Goal: Information Seeking & Learning: Learn about a topic

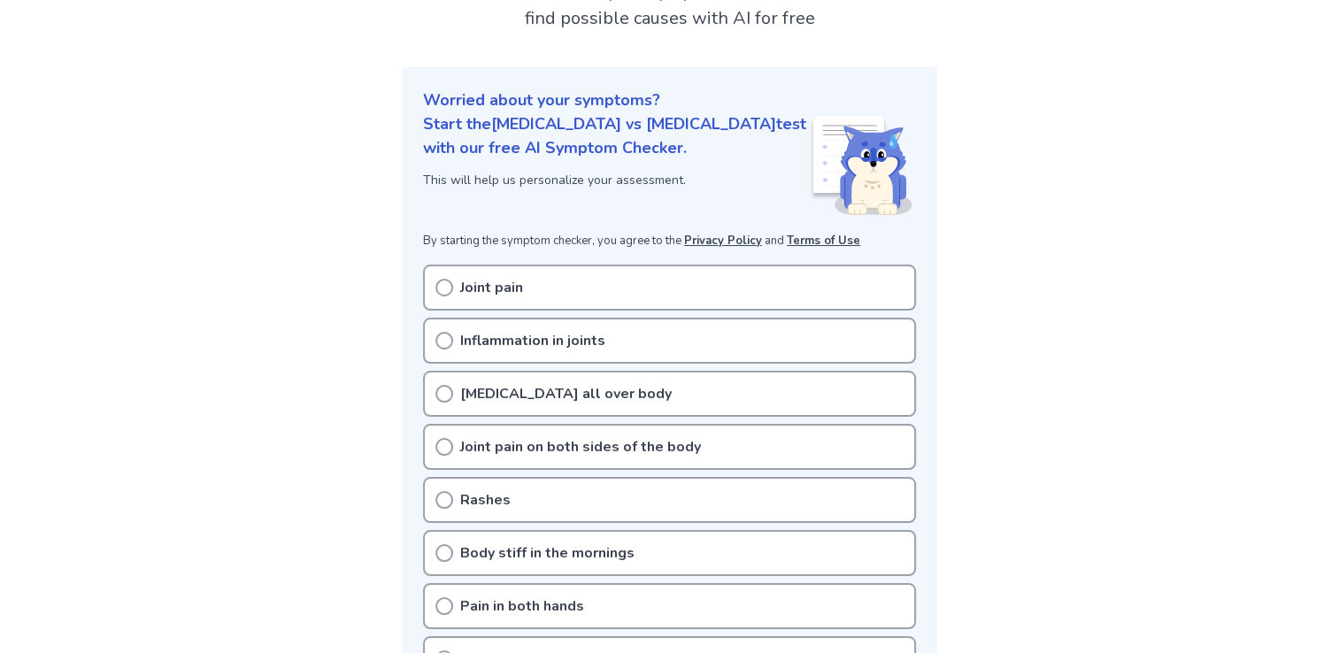
scroll to position [266, 0]
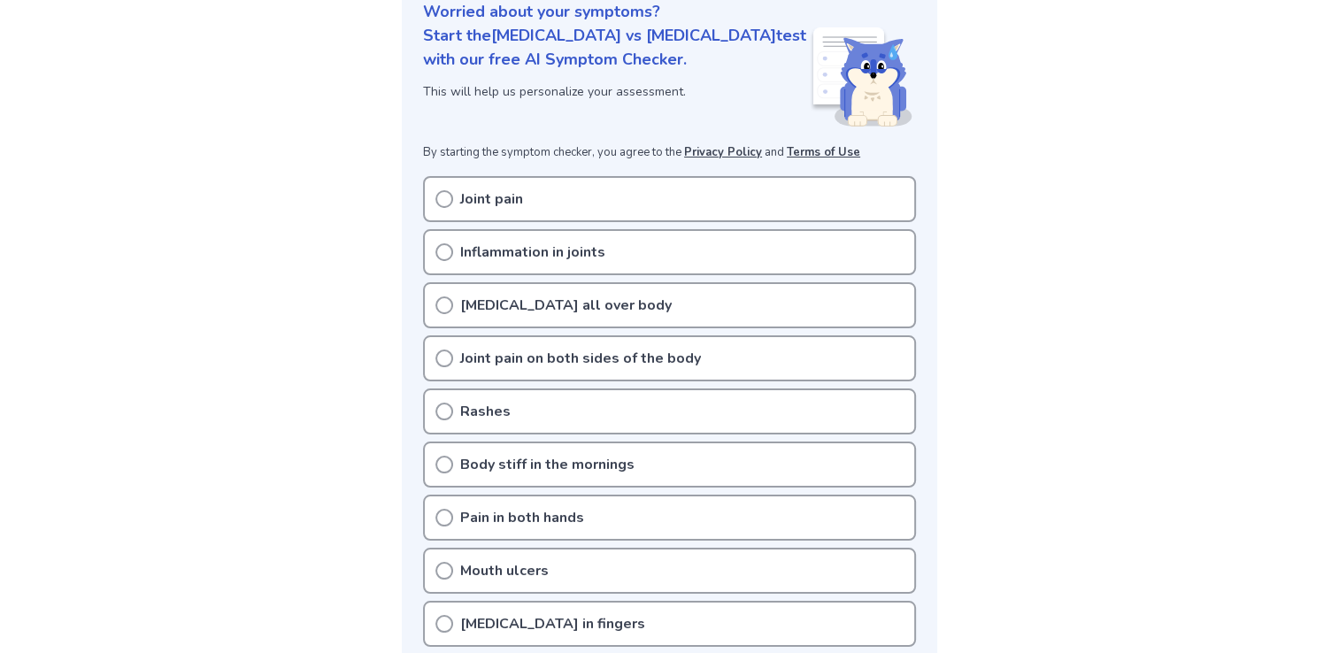
click at [443, 190] on icon at bounding box center [445, 199] width 18 height 18
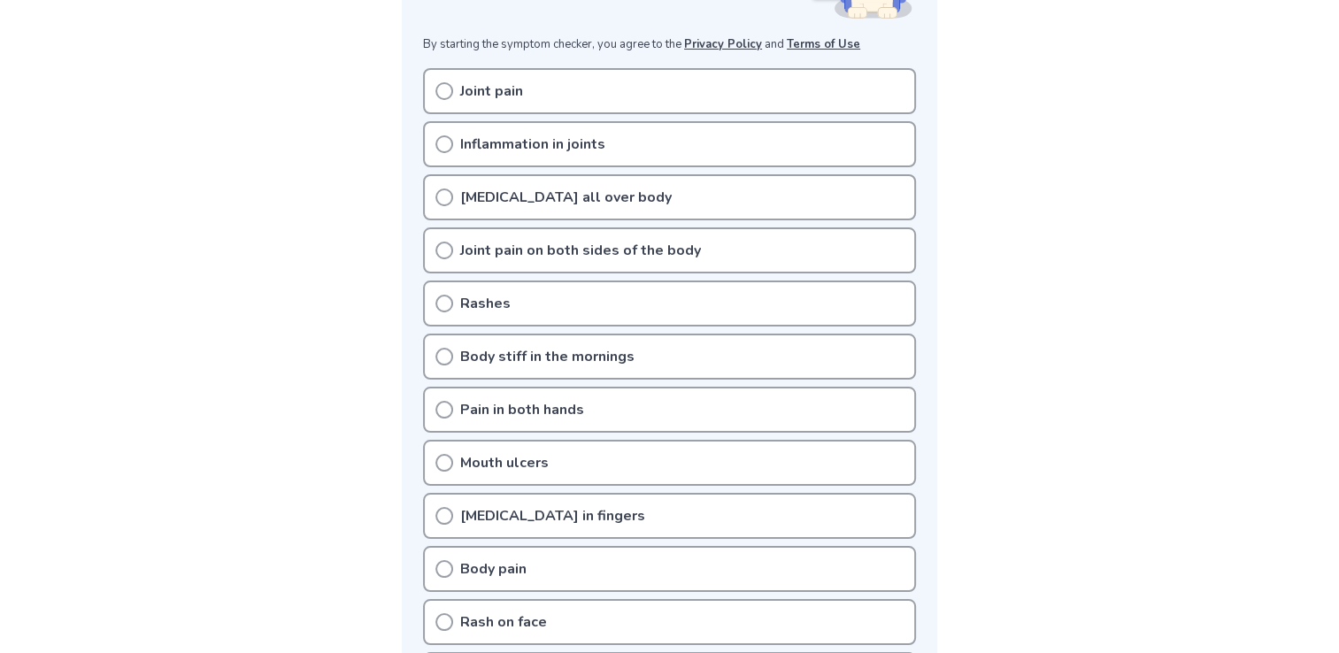
scroll to position [354, 0]
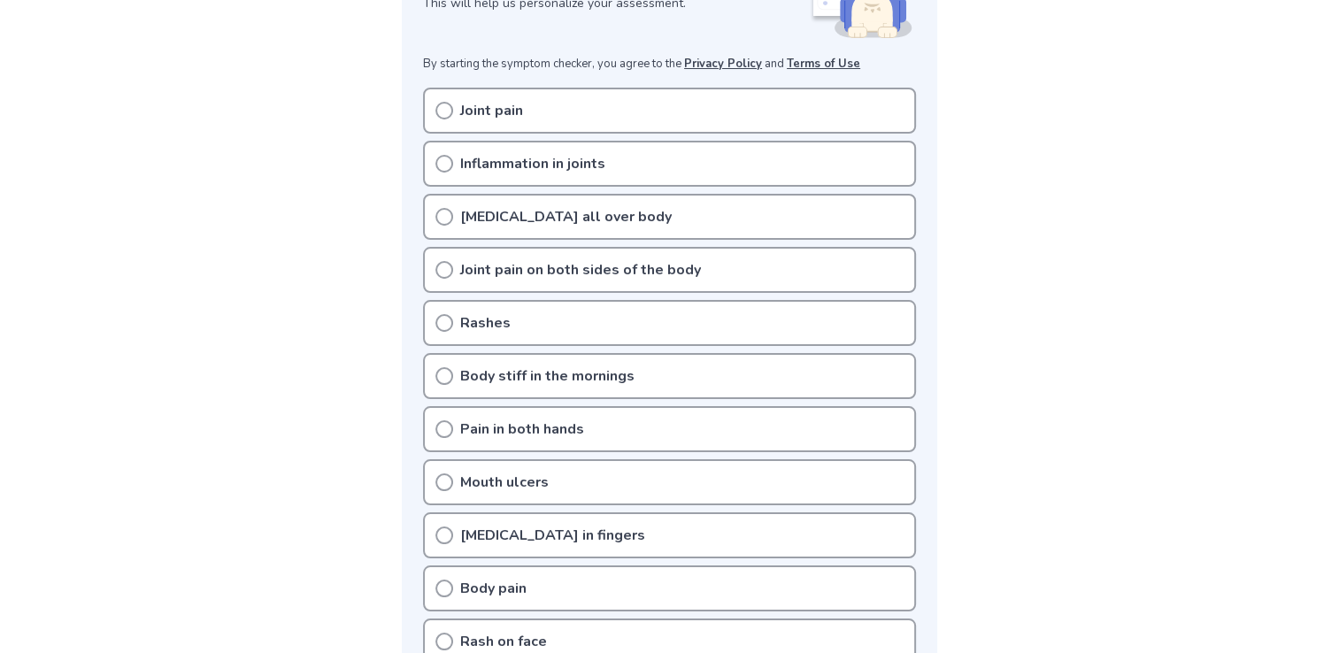
click at [444, 102] on icon at bounding box center [445, 111] width 18 height 18
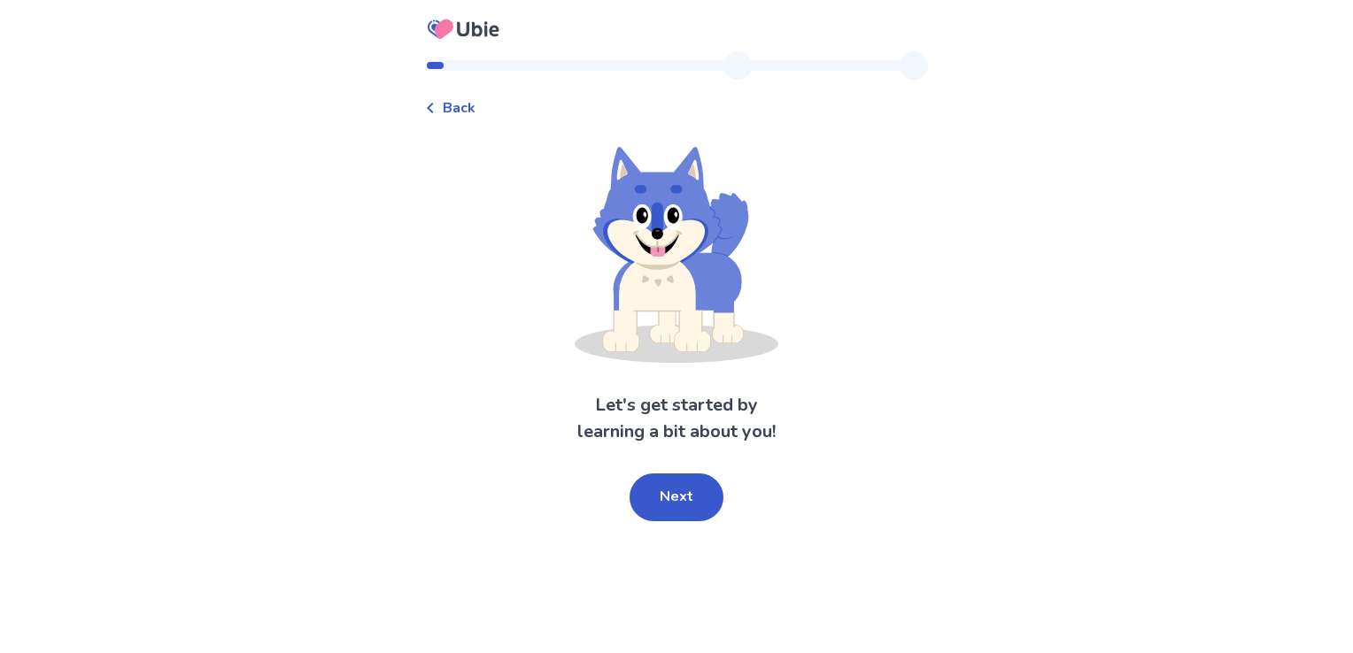
click at [467, 111] on span "Back" at bounding box center [459, 107] width 33 height 21
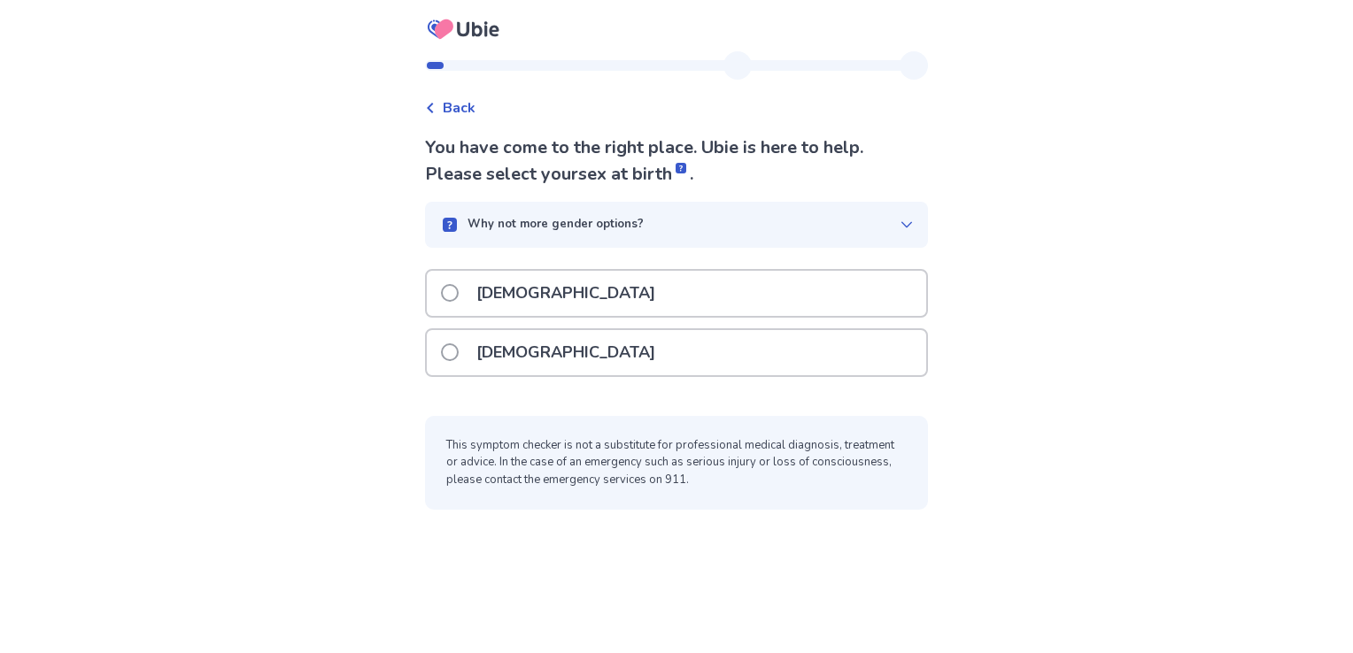
click at [453, 351] on span at bounding box center [450, 352] width 18 height 18
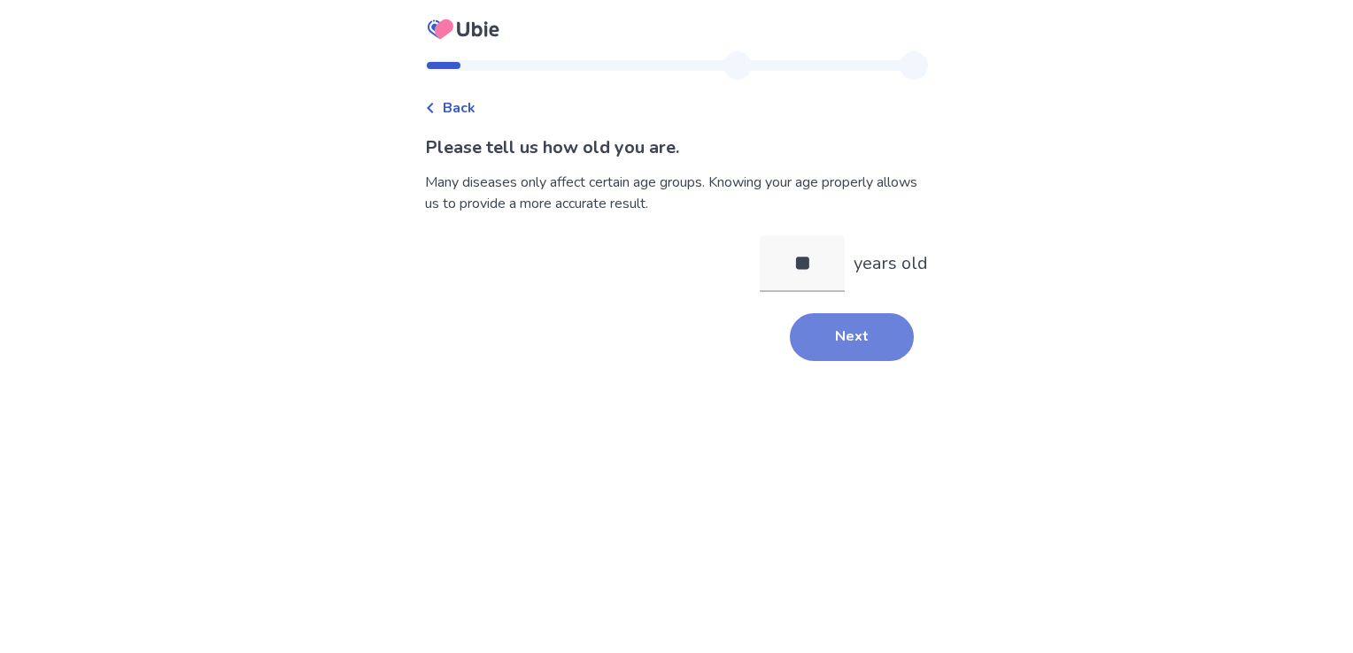
type input "**"
click at [834, 336] on button "Next" at bounding box center [852, 337] width 124 height 48
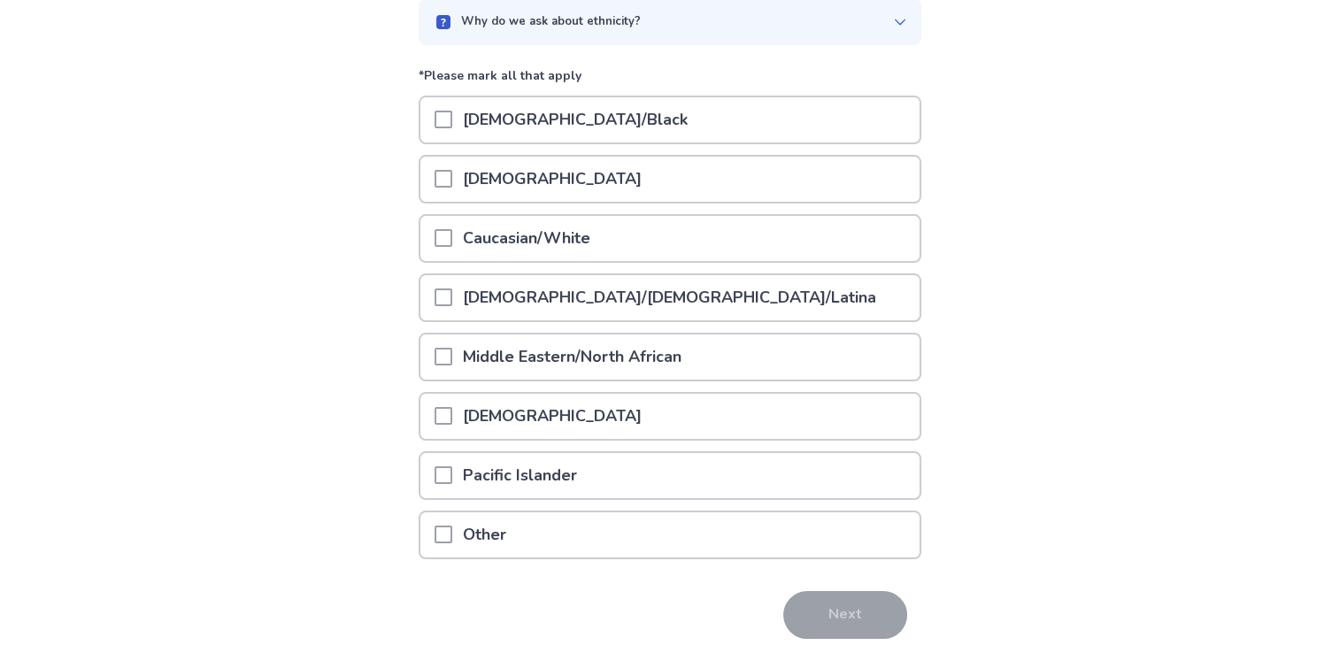
scroll to position [177, 0]
click at [451, 235] on span at bounding box center [444, 237] width 18 height 18
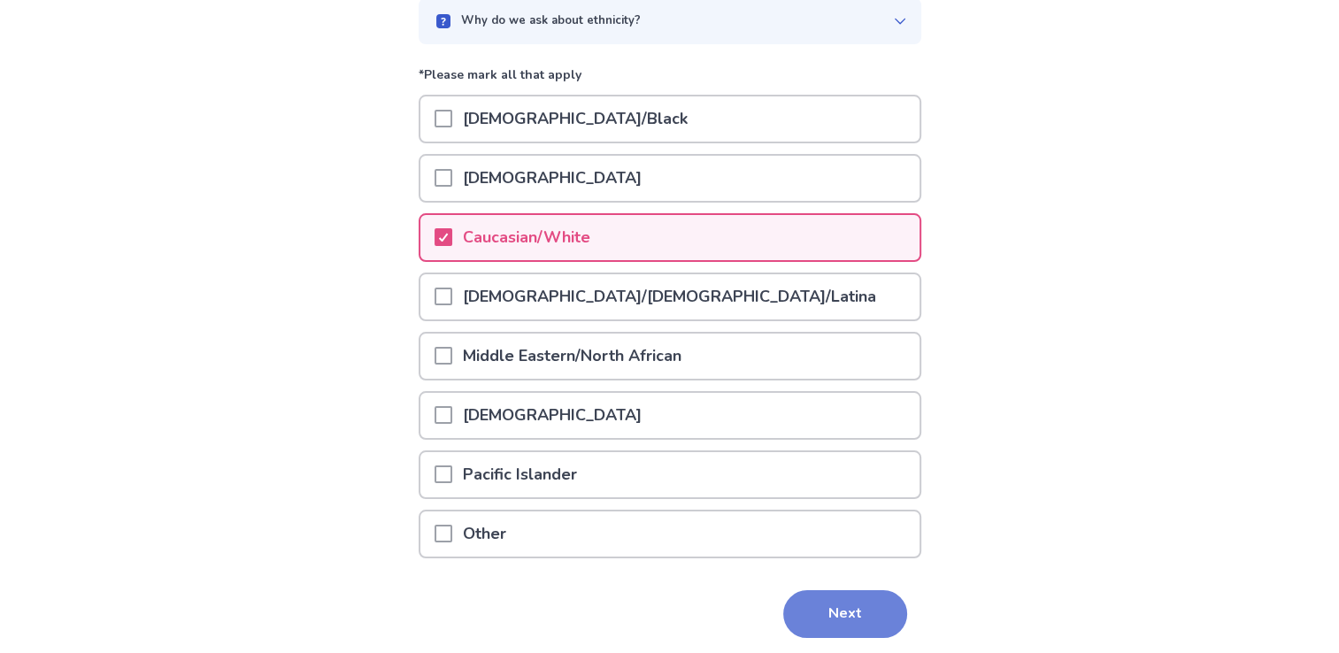
click at [825, 608] on button "Next" at bounding box center [845, 614] width 124 height 48
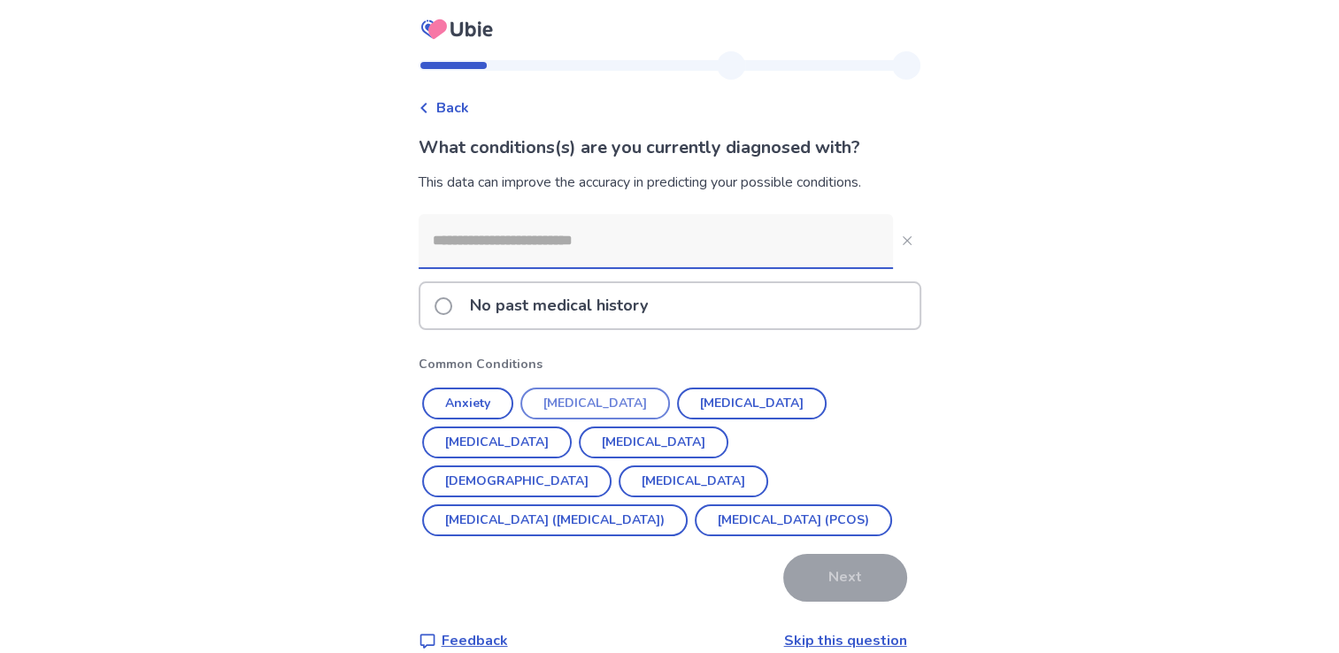
click at [563, 399] on button "[MEDICAL_DATA]" at bounding box center [596, 404] width 150 height 32
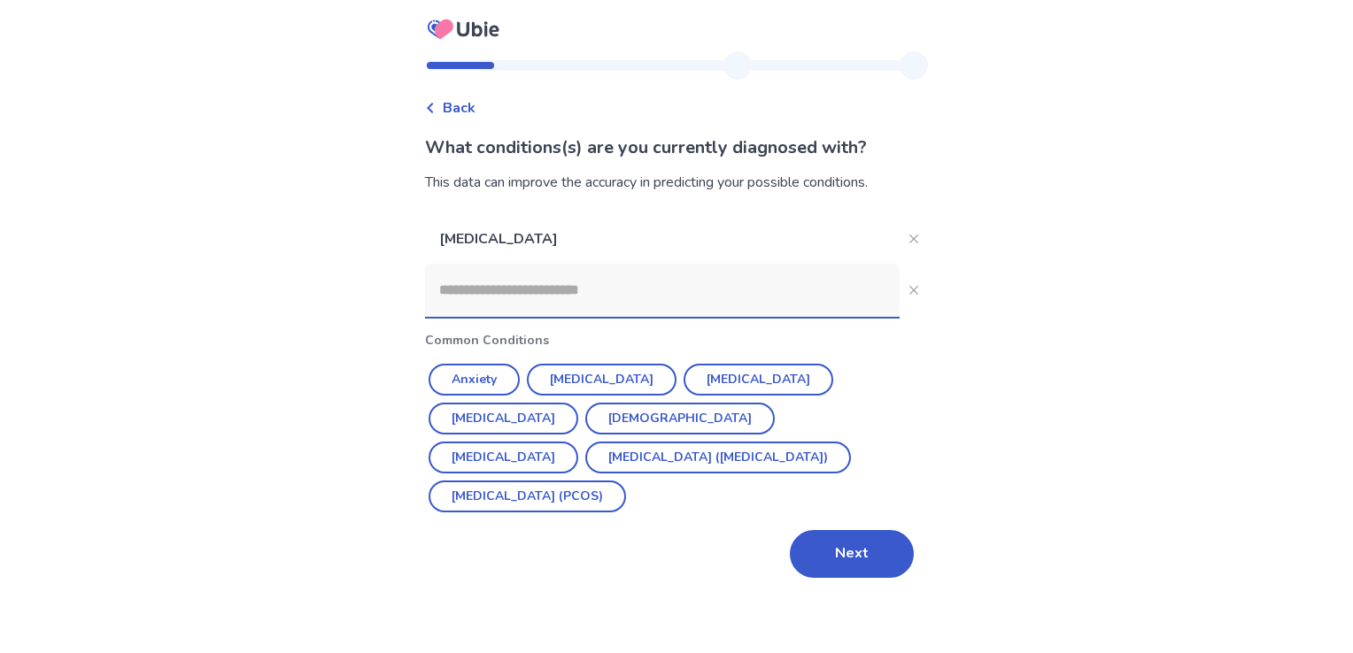
click at [510, 300] on input at bounding box center [662, 290] width 475 height 53
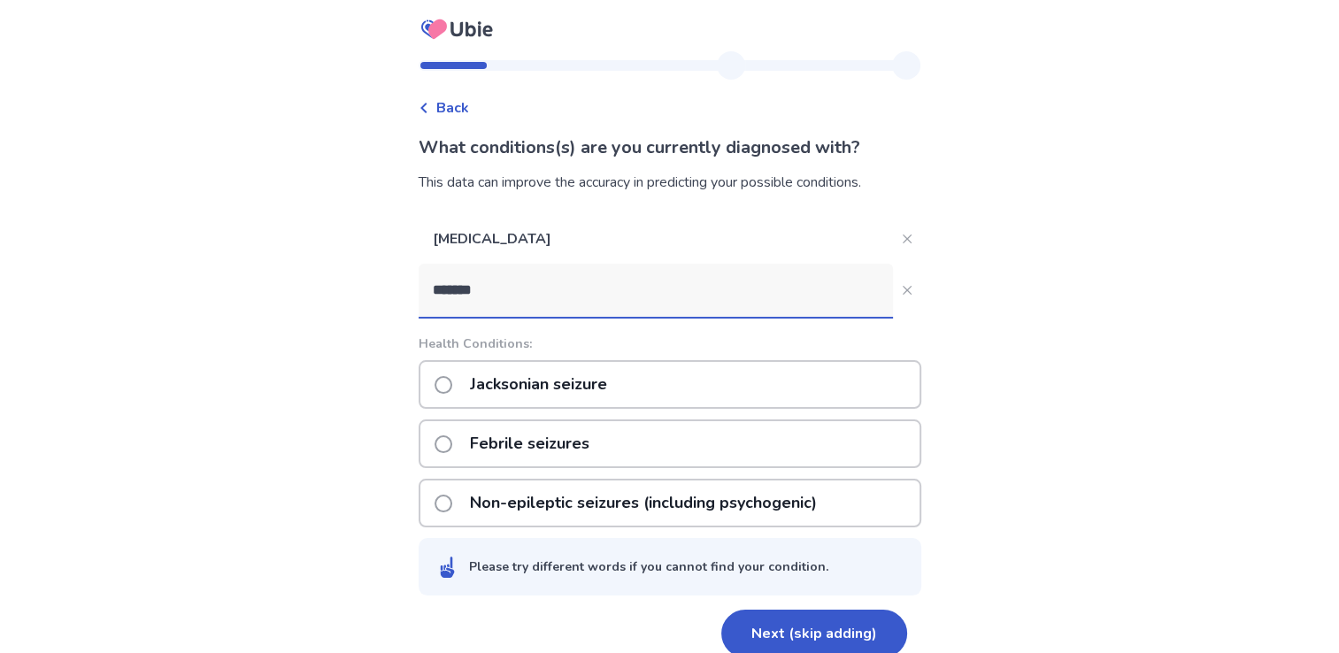
type input "*******"
click at [452, 501] on span at bounding box center [444, 504] width 18 height 18
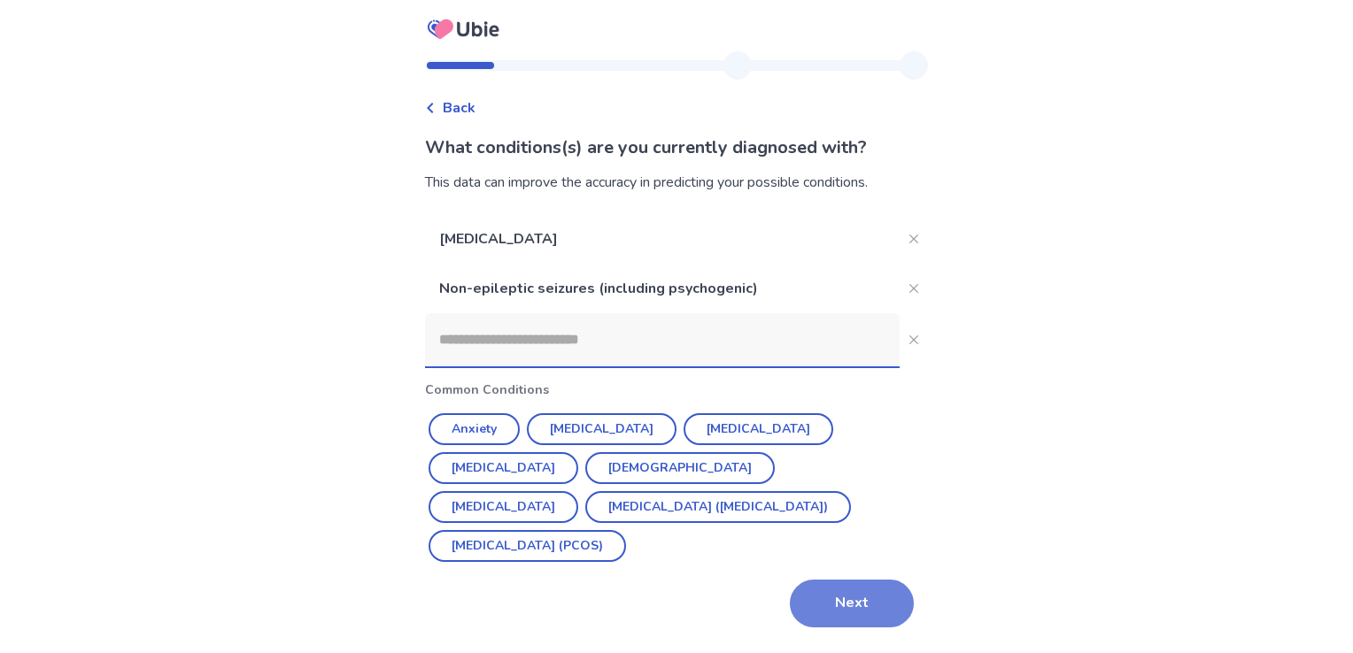
click at [840, 580] on button "Next" at bounding box center [852, 604] width 124 height 48
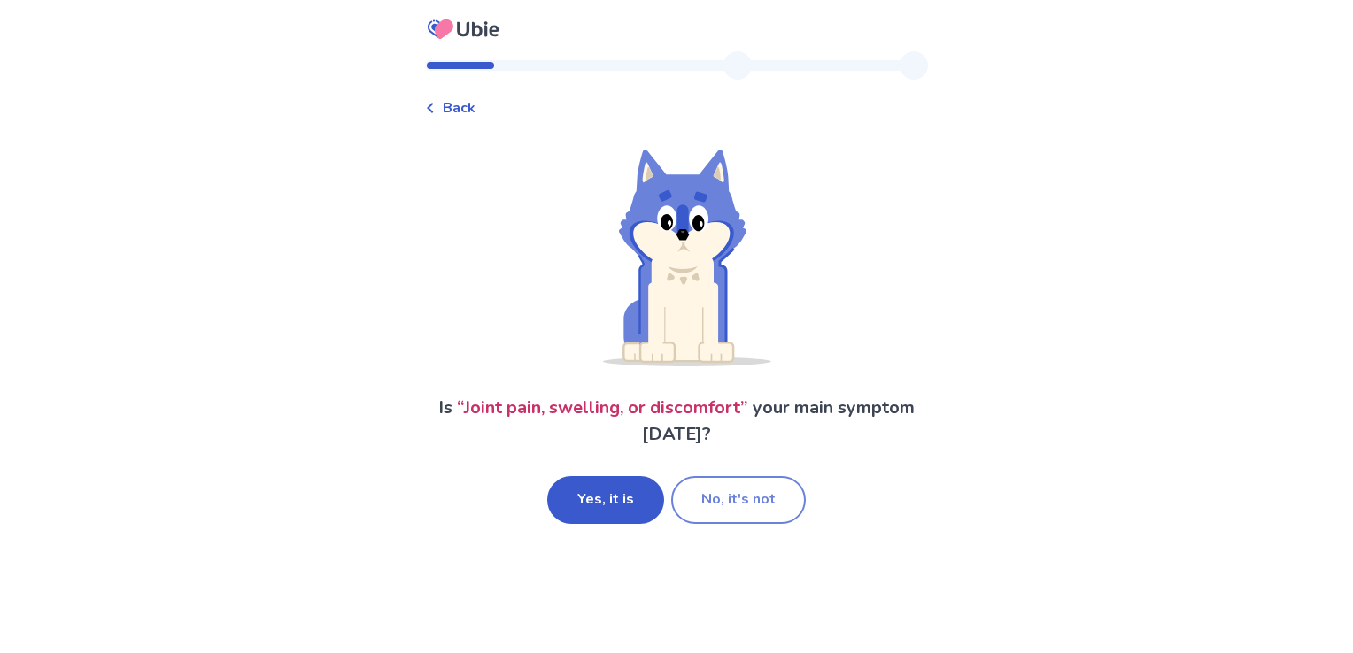
click at [729, 493] on button "No, it's not" at bounding box center [738, 500] width 135 height 48
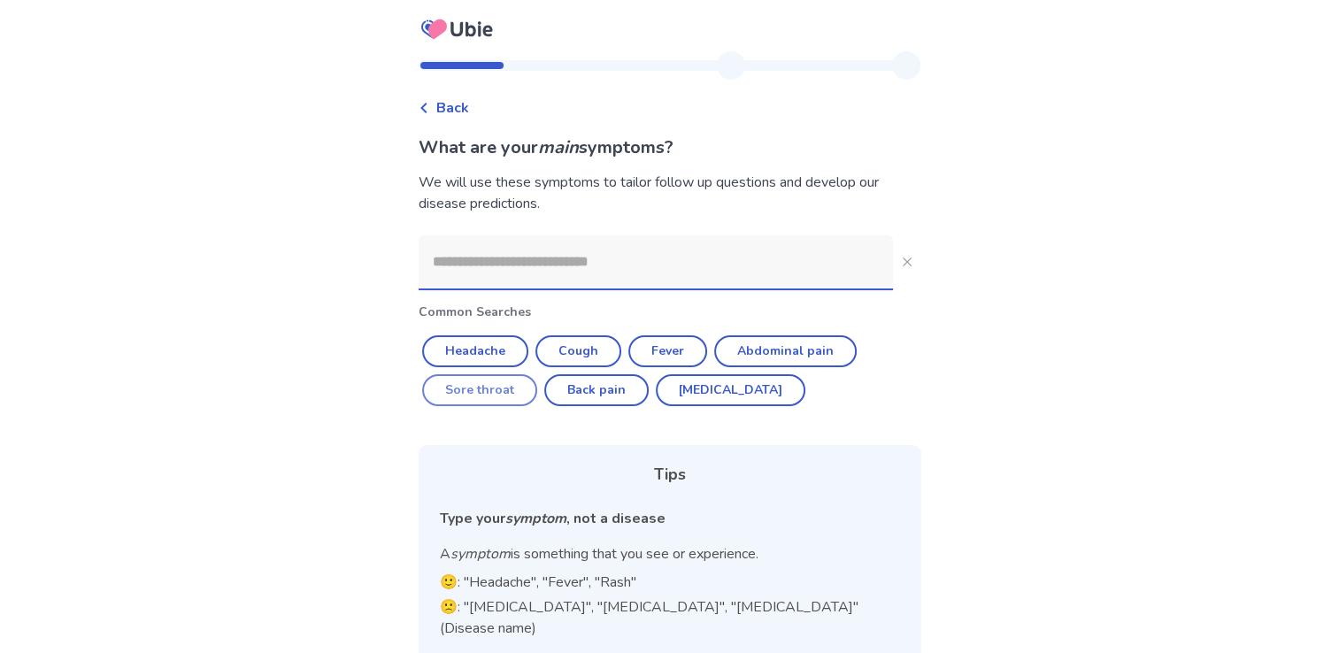
click at [488, 386] on button "Sore throat" at bounding box center [479, 390] width 115 height 32
type input "**********"
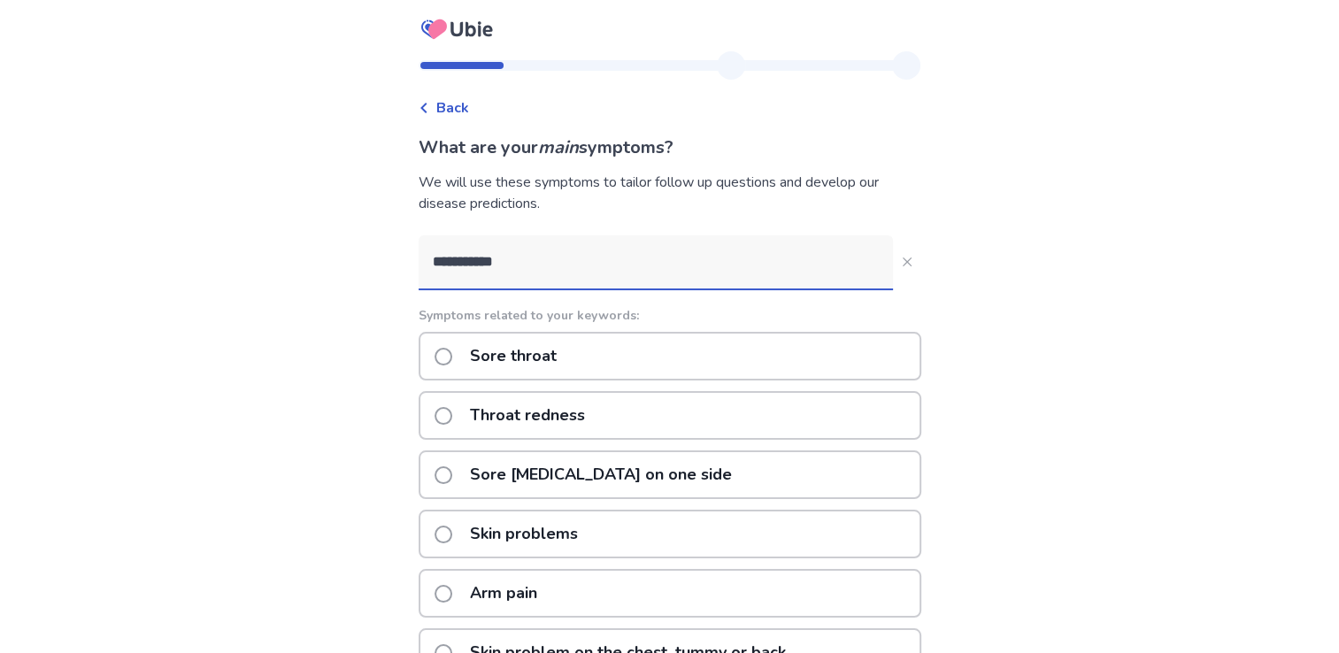
click at [450, 356] on span at bounding box center [444, 357] width 18 height 18
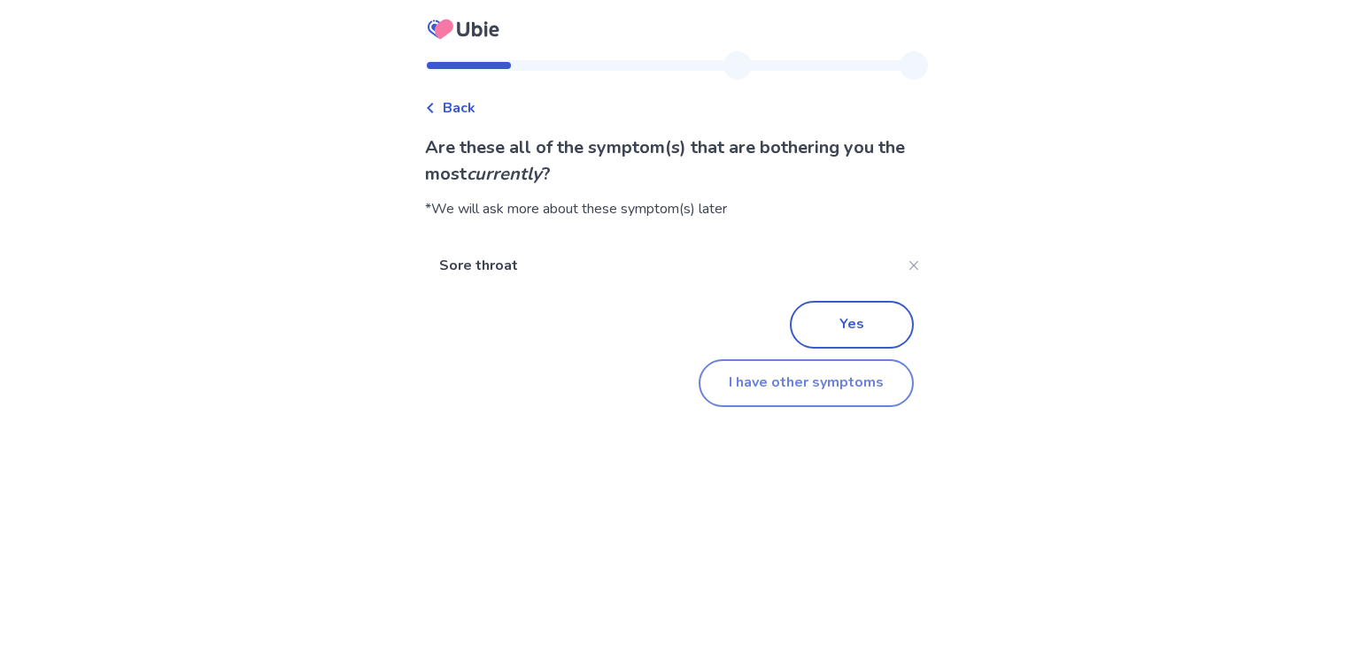
click at [758, 384] on button "I have other symptoms" at bounding box center [805, 383] width 215 height 48
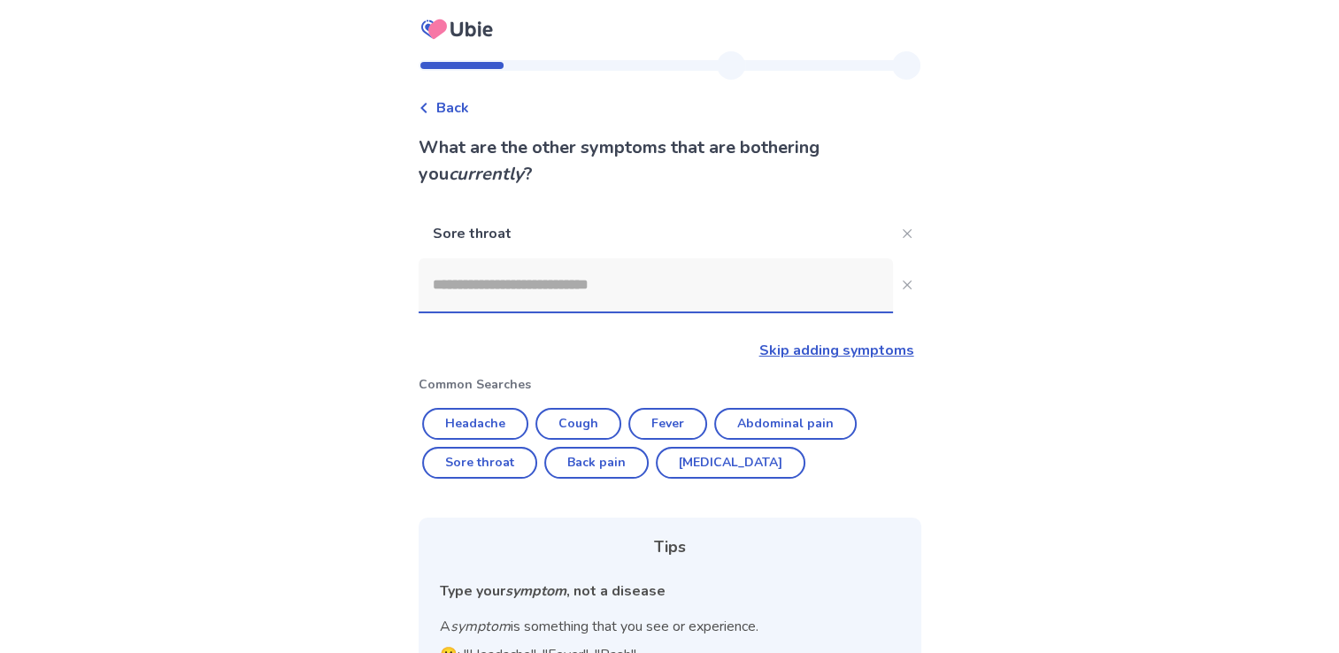
click at [506, 282] on input at bounding box center [656, 284] width 475 height 53
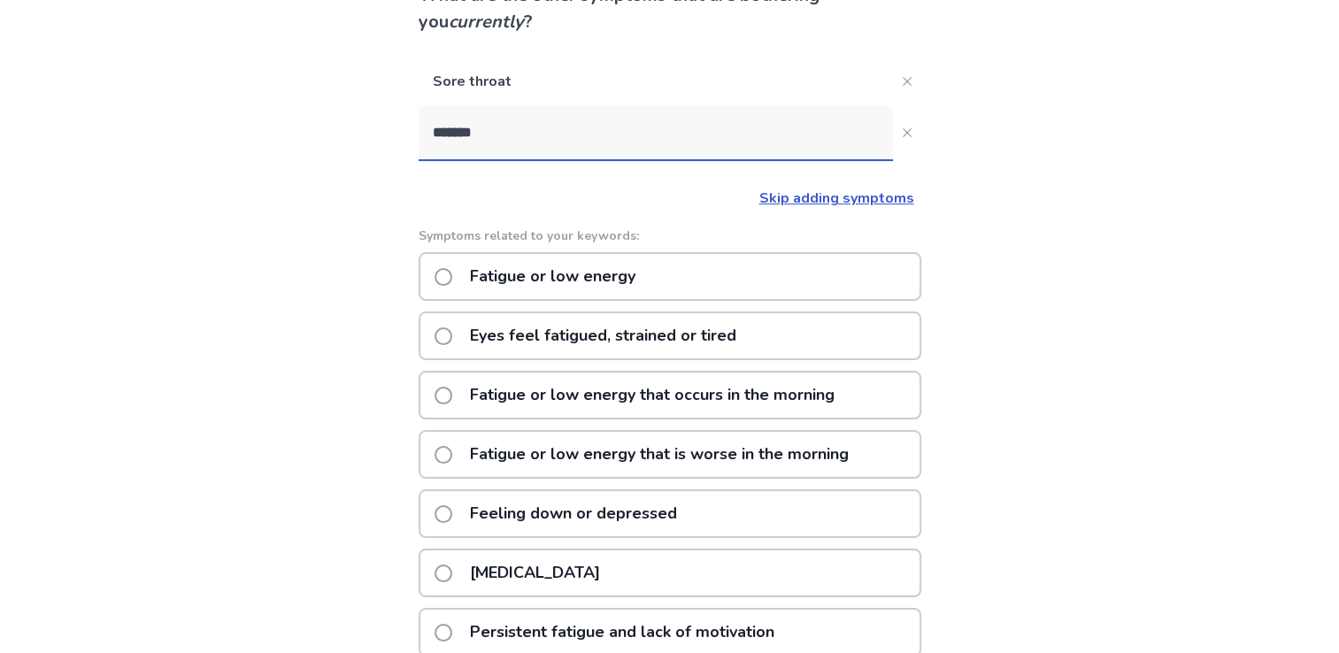
scroll to position [150, 0]
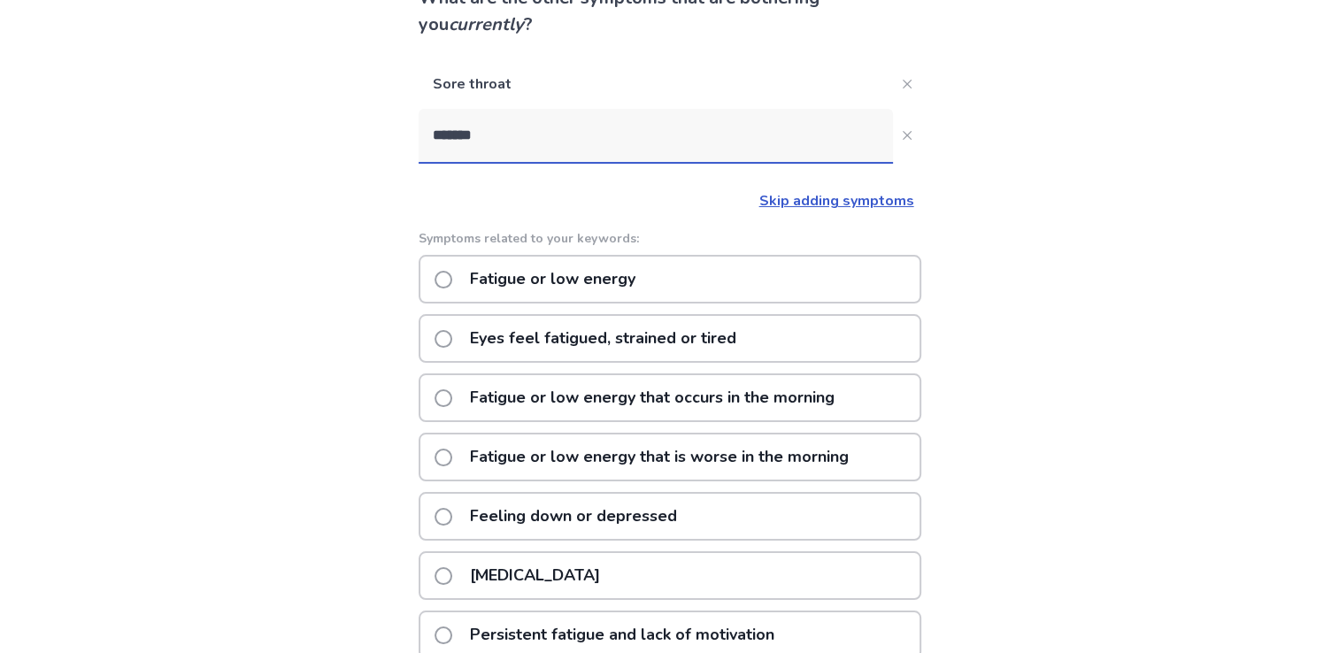
type input "*******"
click at [452, 277] on span at bounding box center [444, 280] width 18 height 18
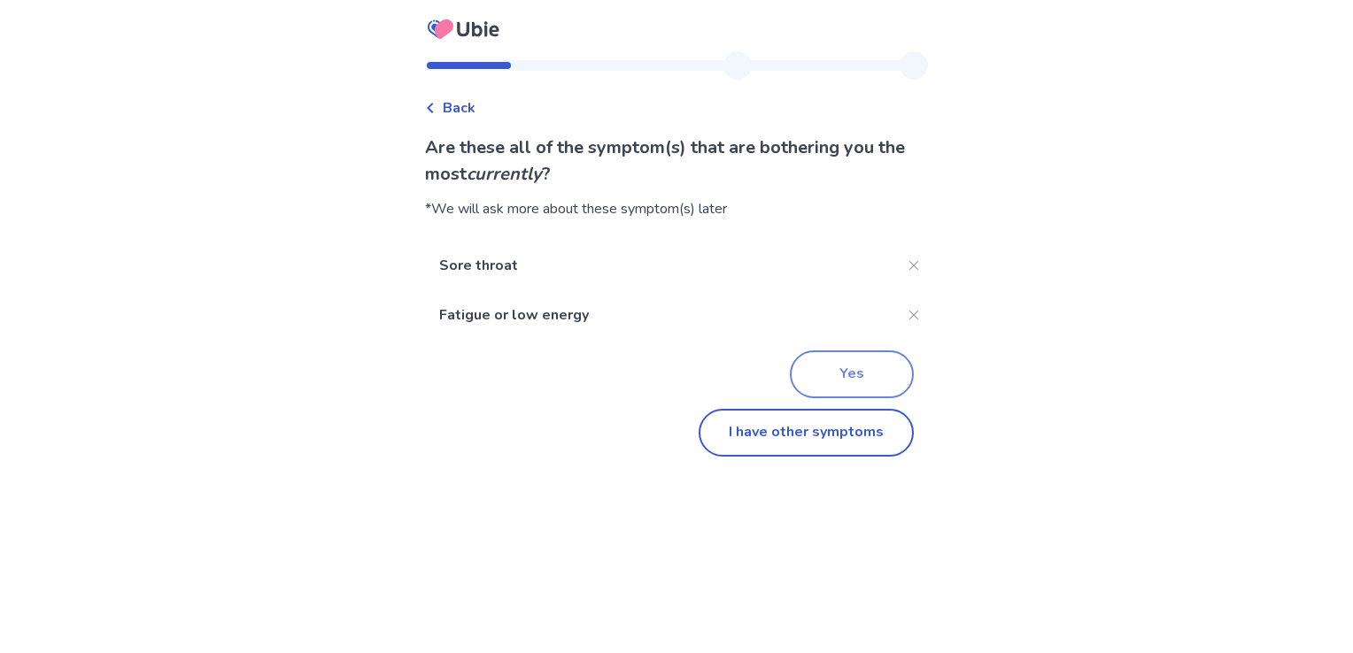
click at [841, 377] on button "Yes" at bounding box center [852, 375] width 124 height 48
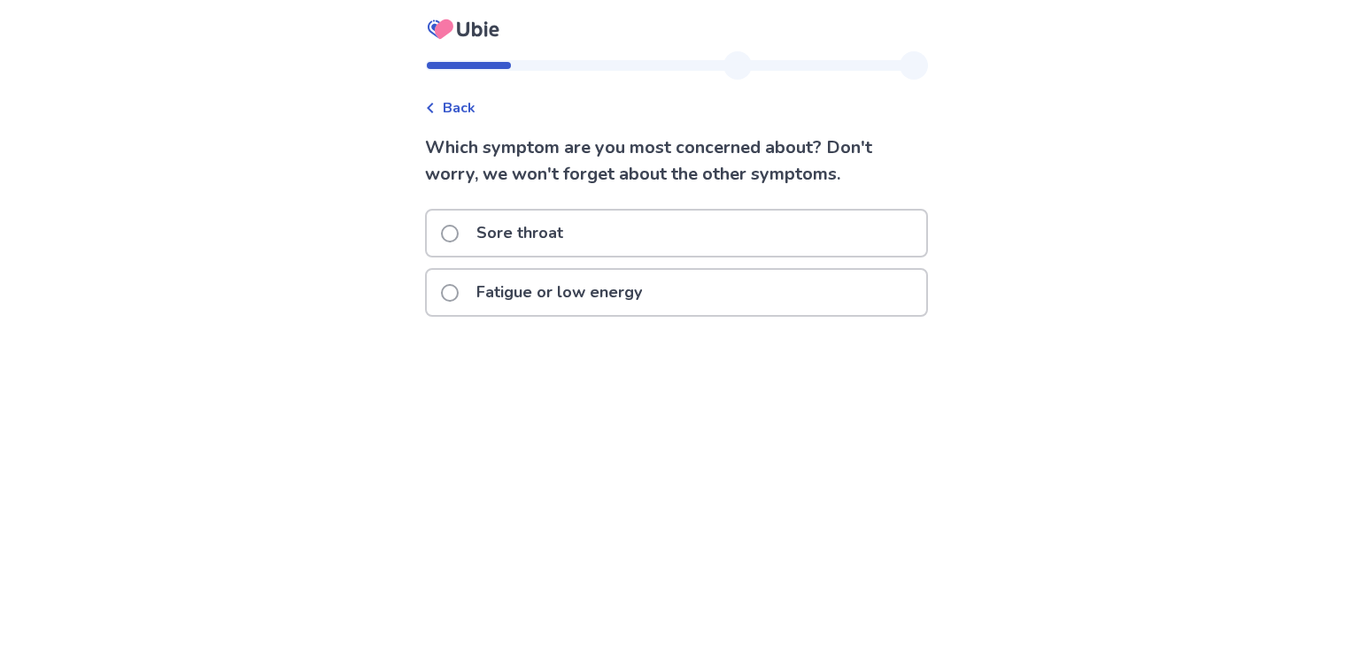
click at [515, 293] on p "Fatigue or low energy" at bounding box center [559, 292] width 187 height 45
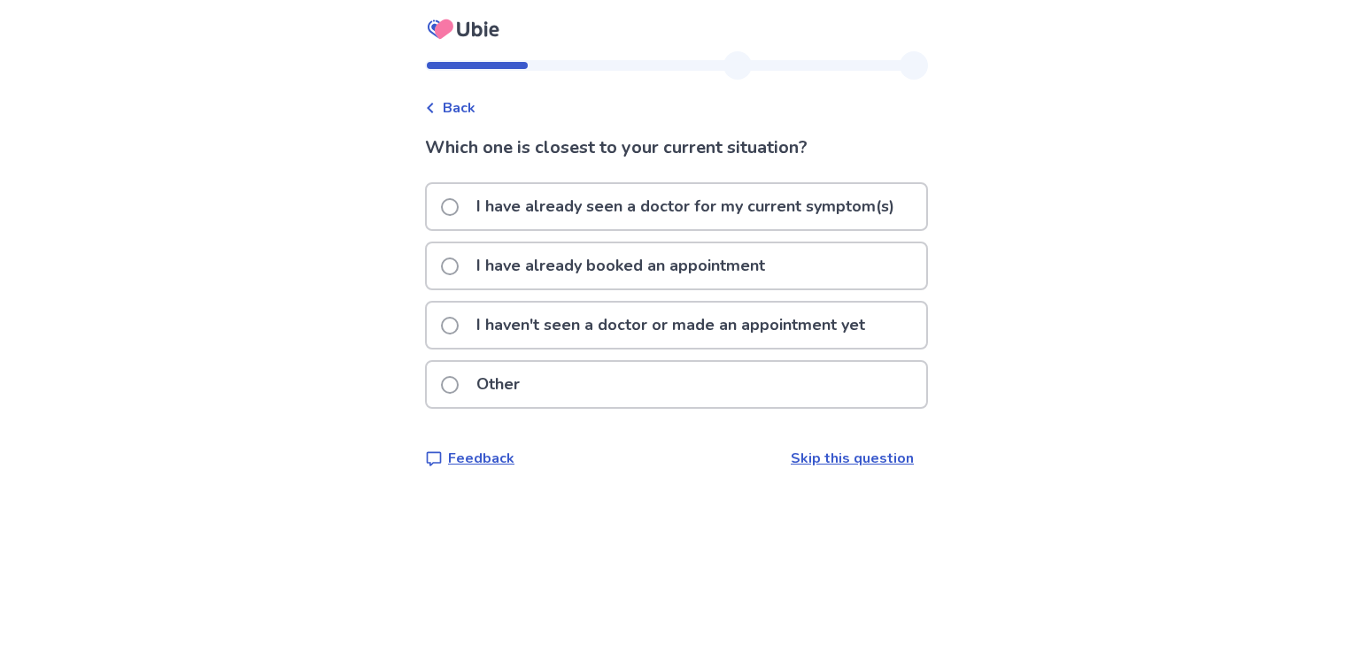
click at [504, 259] on p "I have already booked an appointment" at bounding box center [621, 265] width 310 height 45
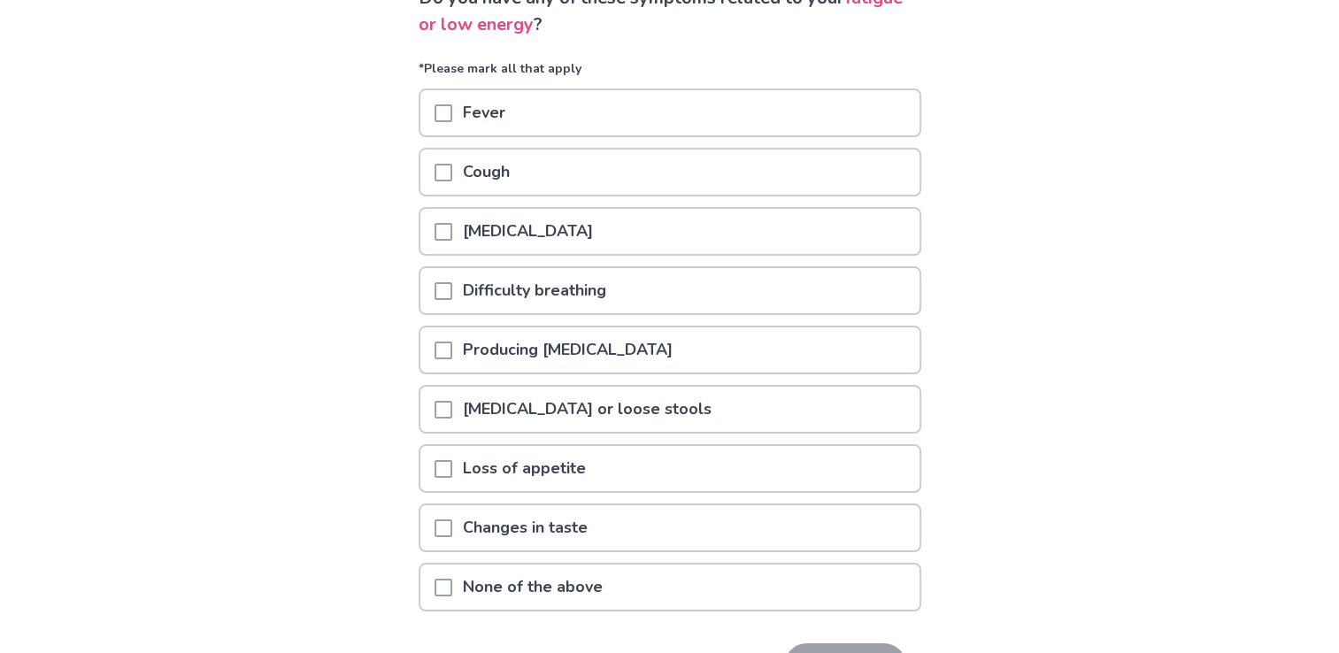
scroll to position [177, 0]
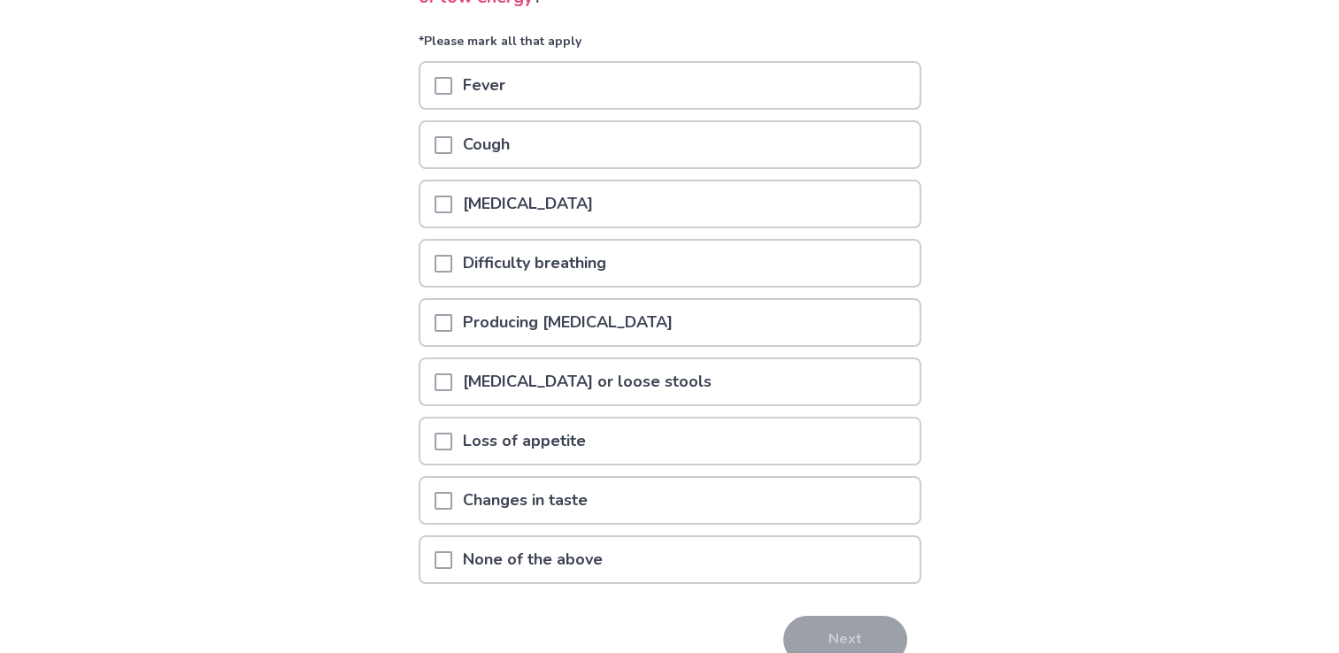
click at [452, 552] on span at bounding box center [444, 561] width 18 height 18
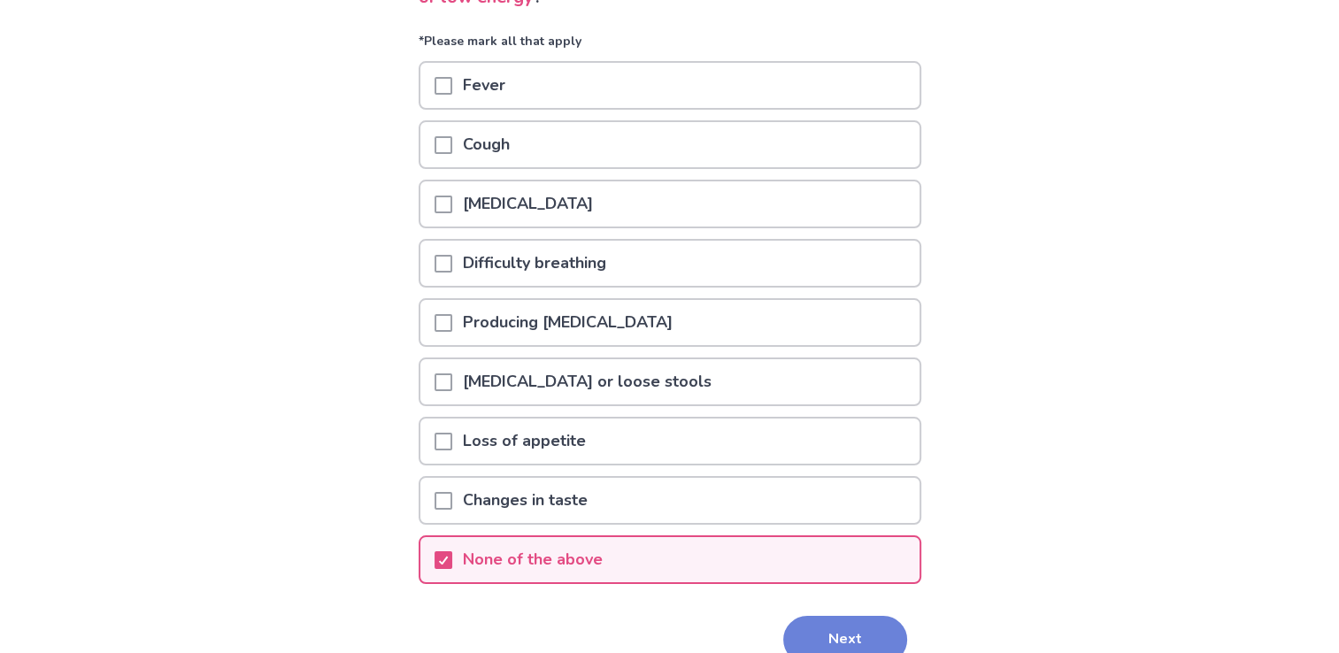
click at [829, 631] on button "Next" at bounding box center [845, 640] width 124 height 48
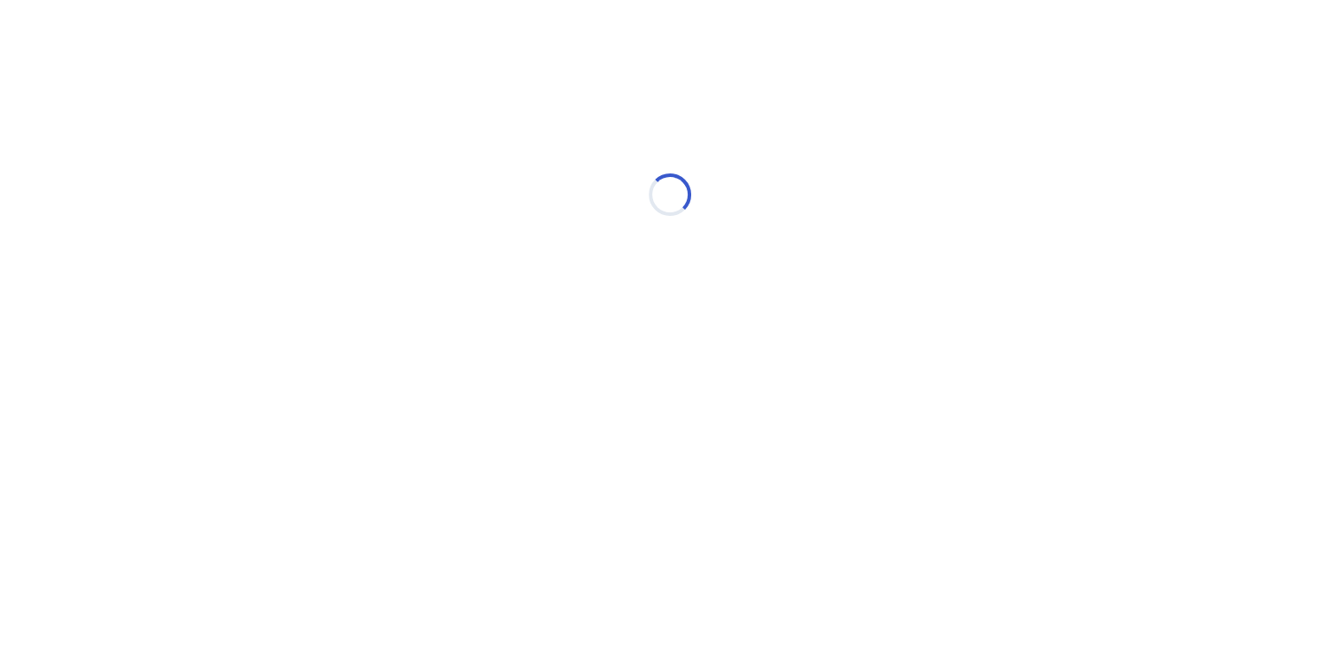
scroll to position [0, 0]
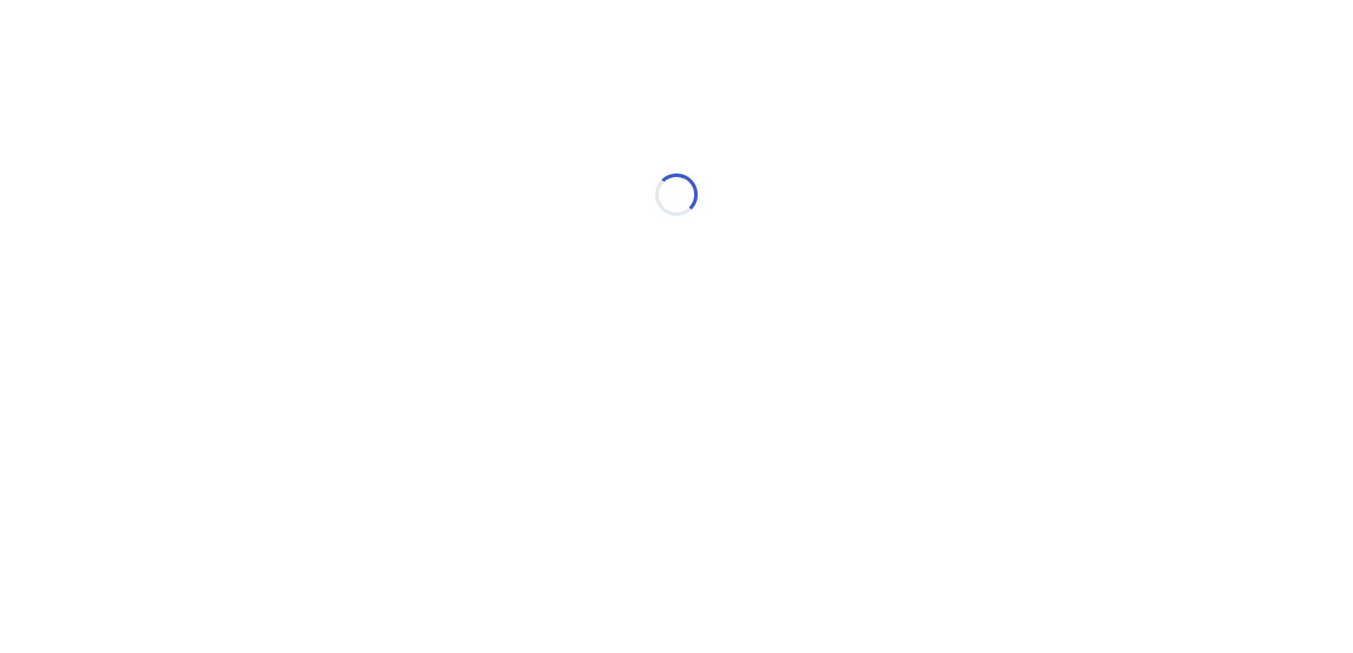
select select "*"
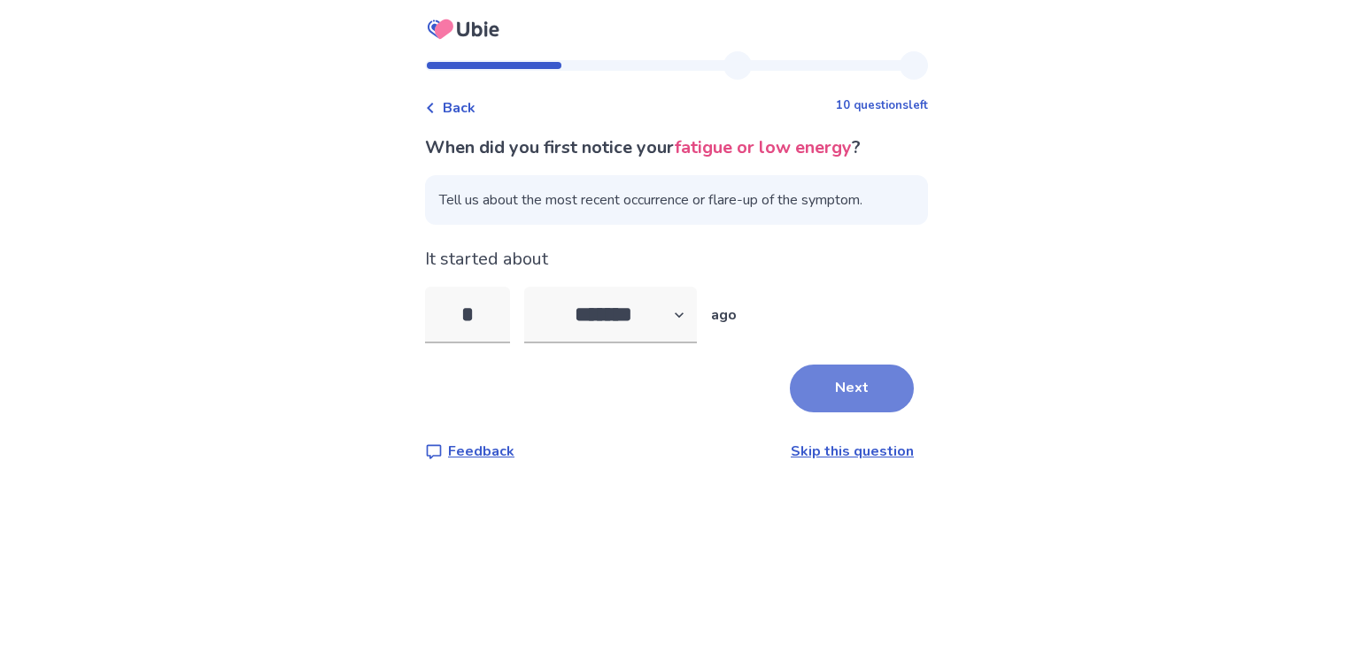
type input "*"
click at [843, 384] on button "Next" at bounding box center [852, 389] width 124 height 48
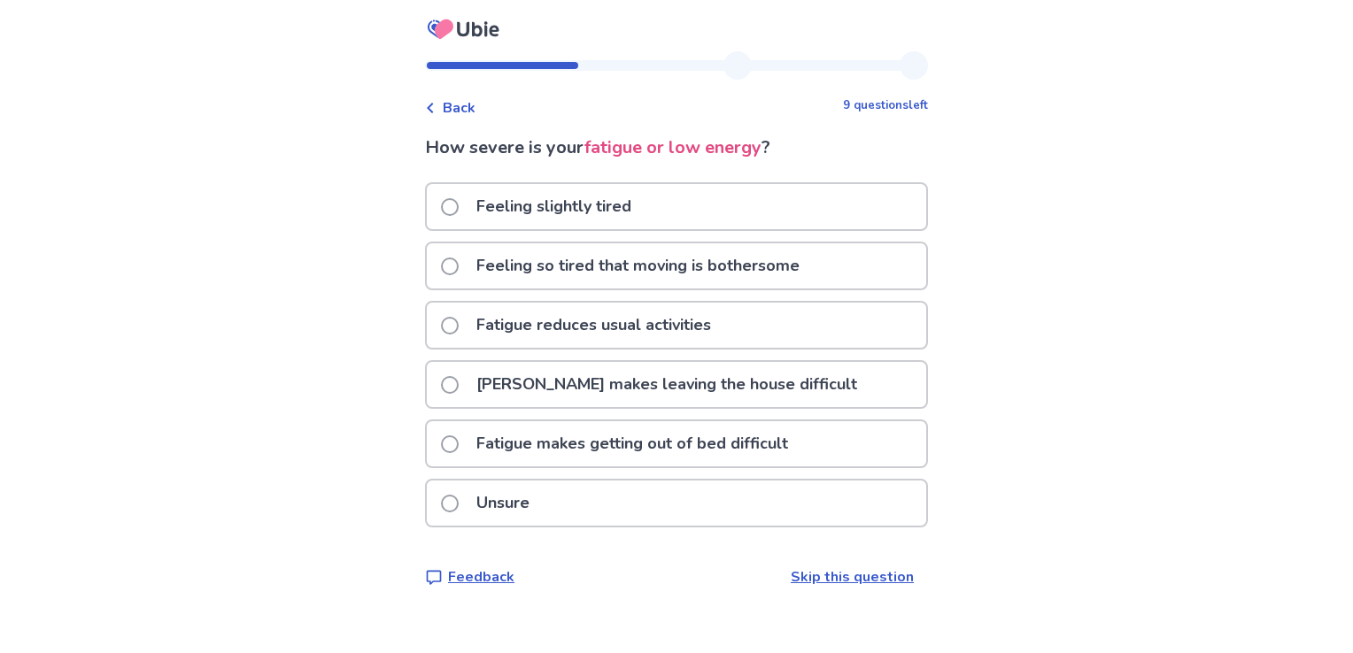
click at [459, 319] on span at bounding box center [450, 326] width 18 height 18
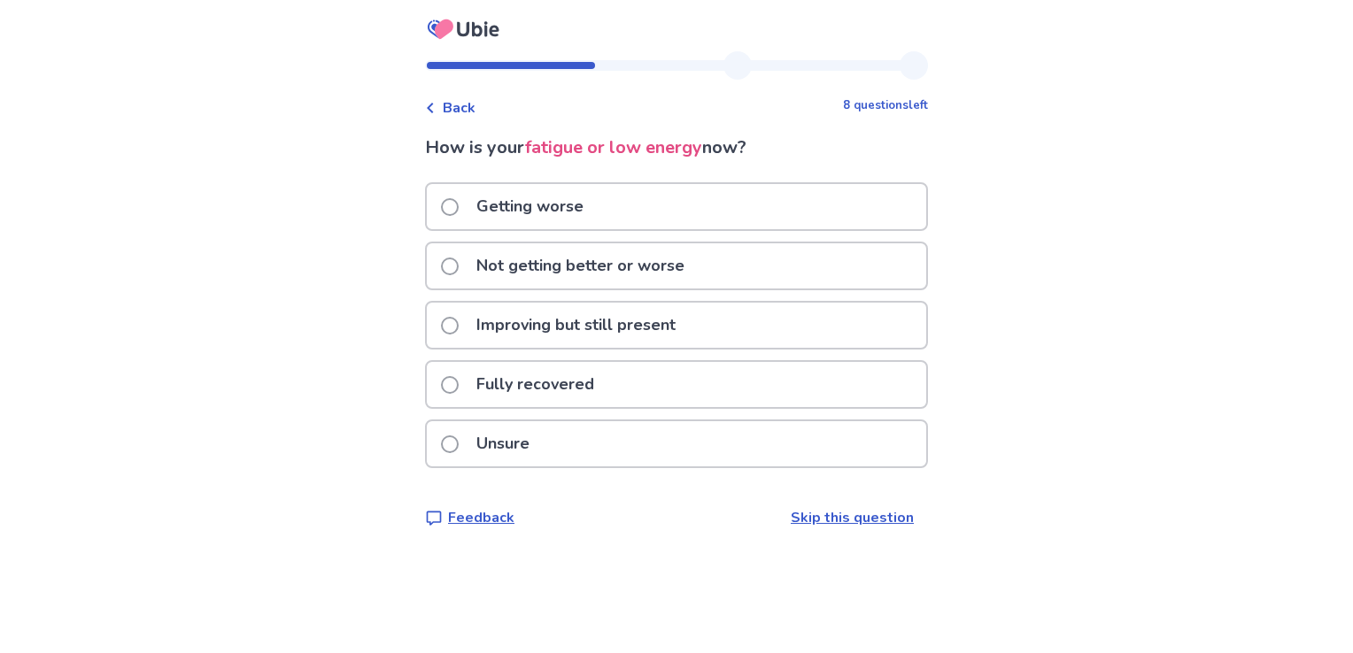
click at [449, 258] on div "Not getting better or worse" at bounding box center [676, 265] width 499 height 45
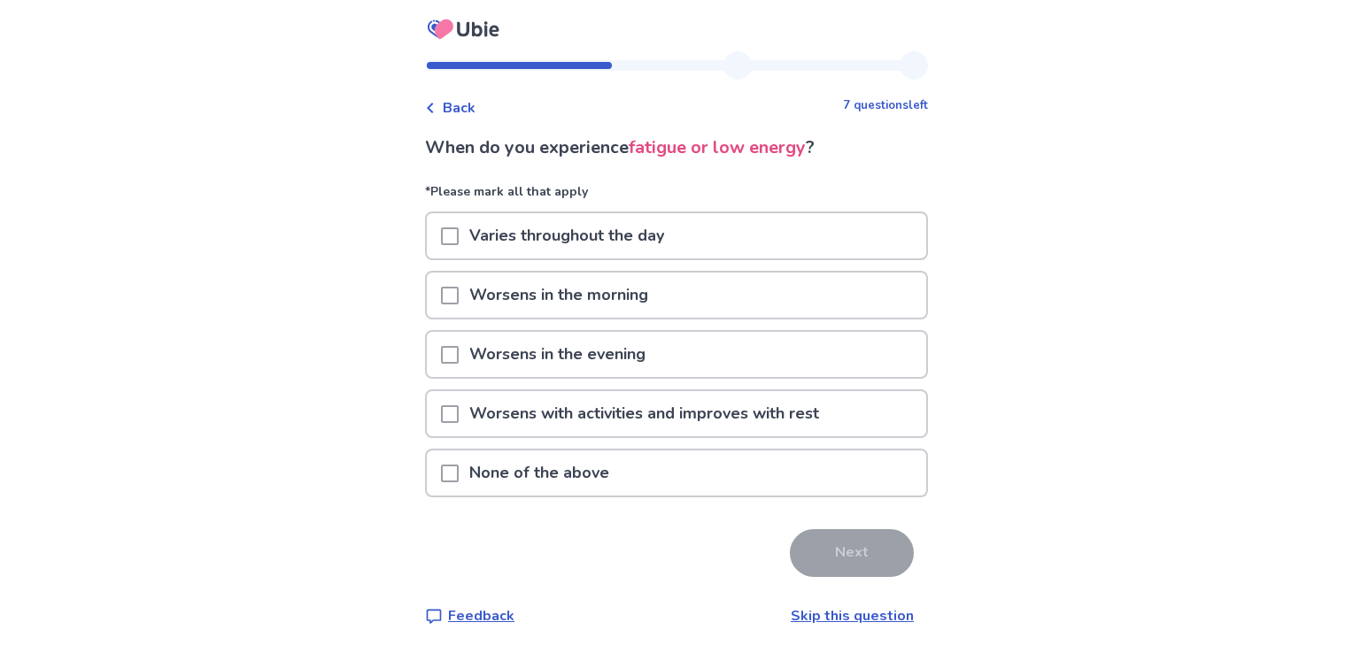
click at [459, 236] on span at bounding box center [450, 237] width 18 height 18
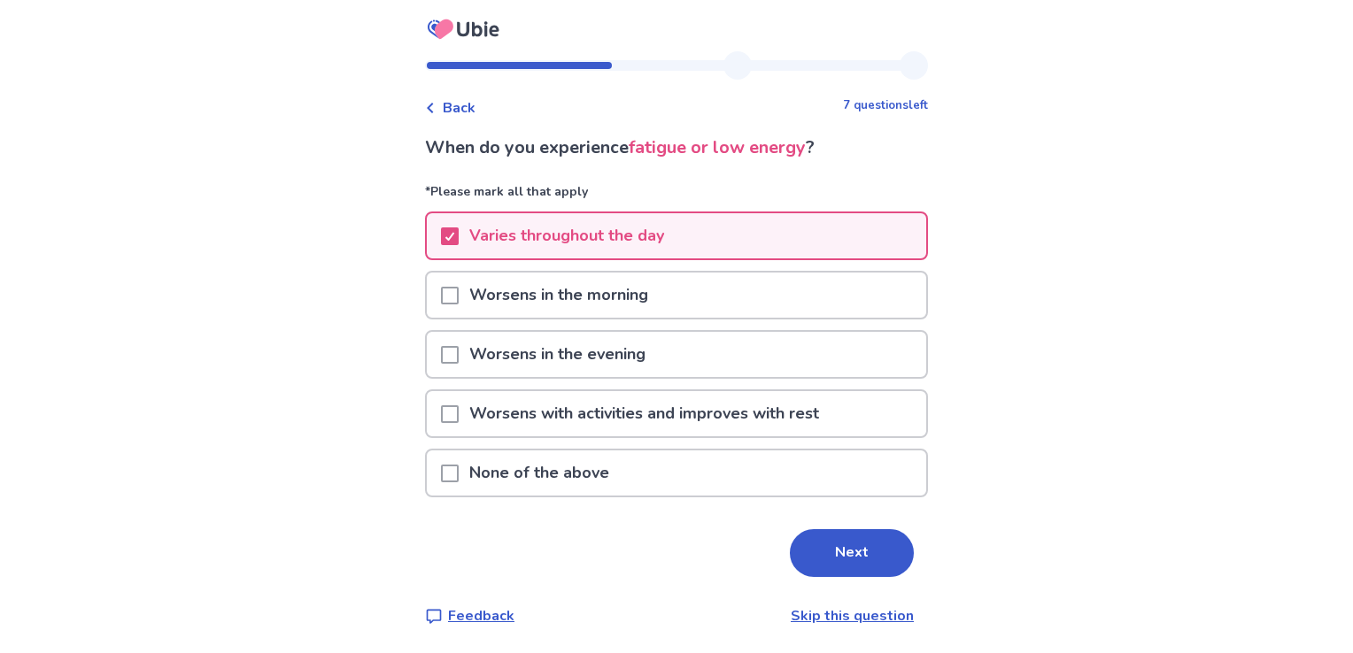
click at [829, 547] on button "Next" at bounding box center [852, 553] width 124 height 48
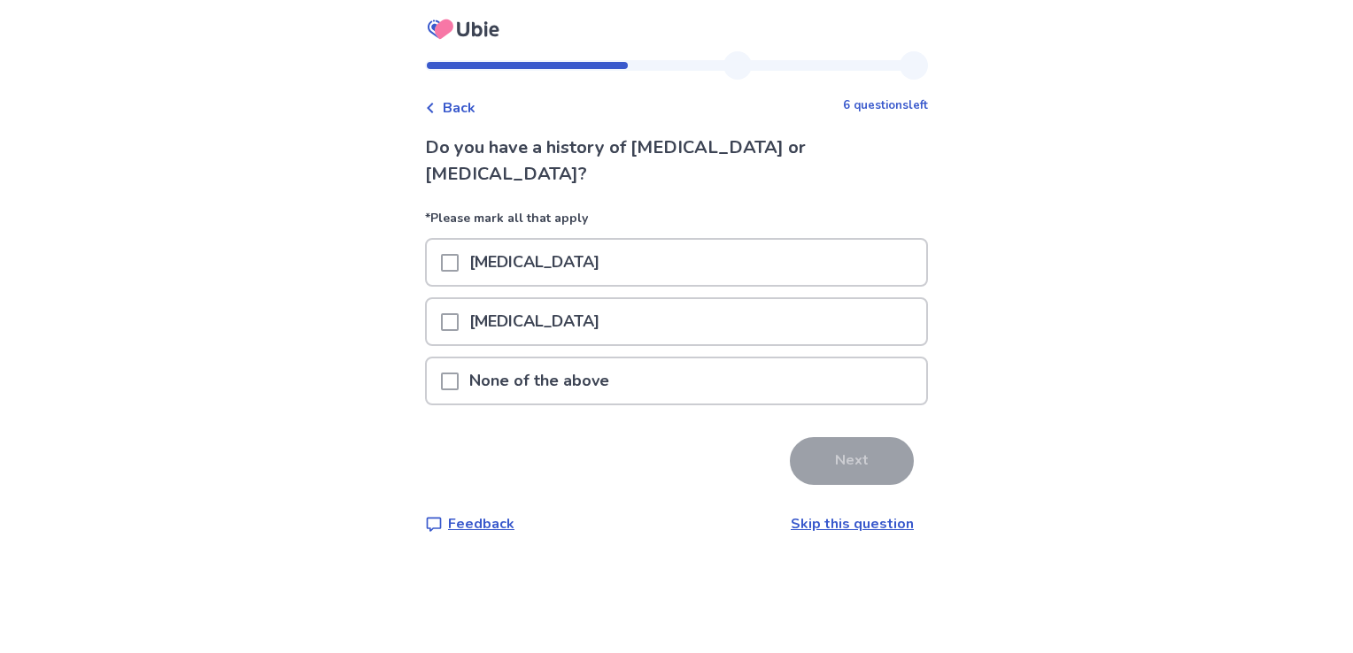
click at [556, 359] on p "None of the above" at bounding box center [539, 381] width 161 height 45
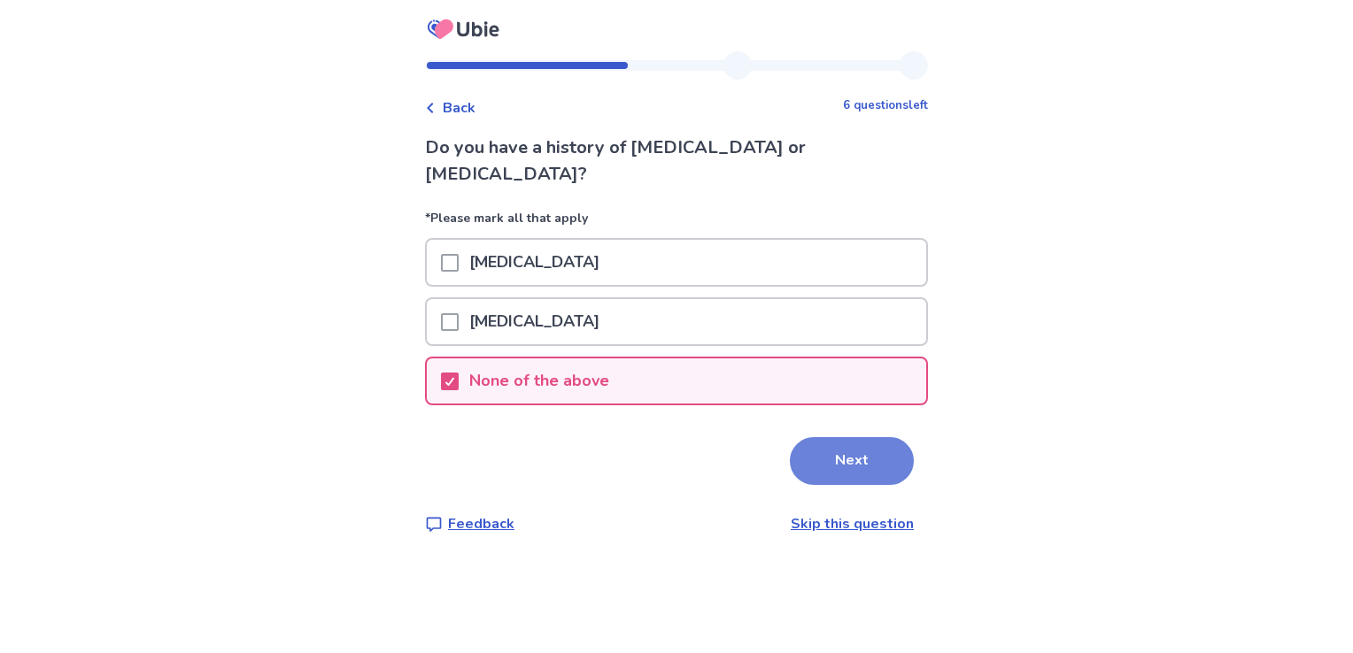
click at [832, 437] on button "Next" at bounding box center [852, 461] width 124 height 48
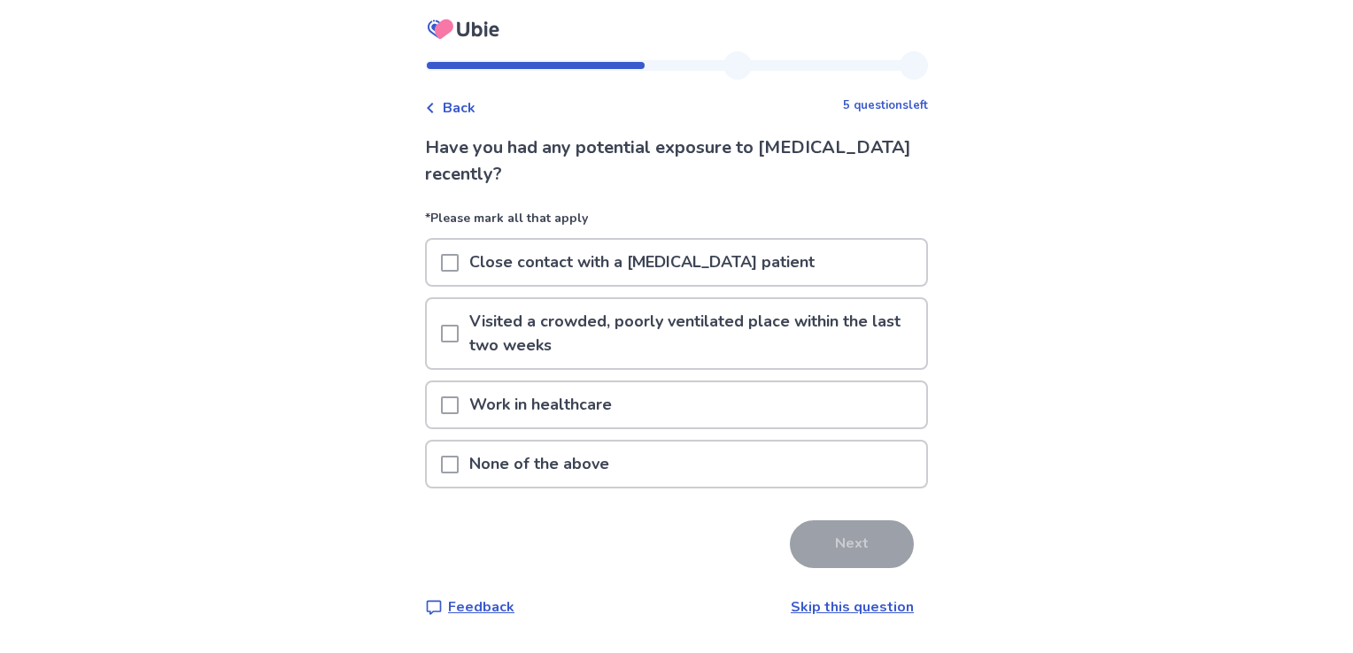
click at [458, 464] on span at bounding box center [450, 465] width 18 height 18
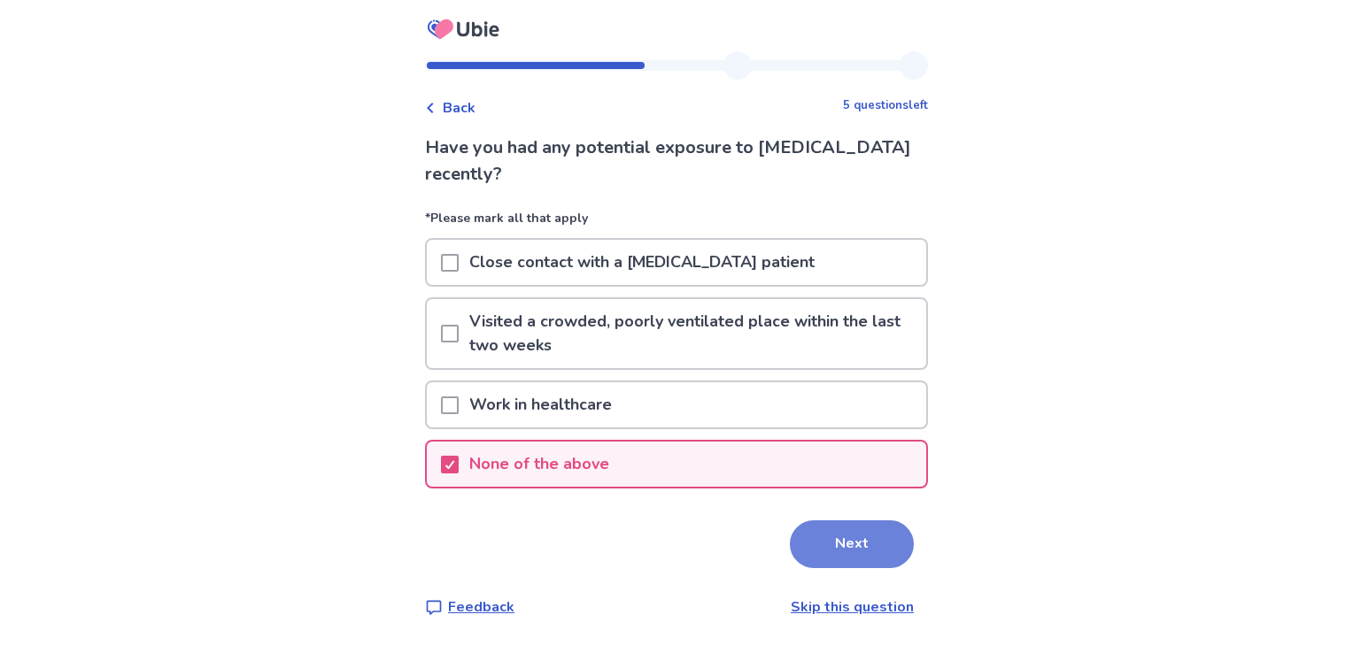
click at [852, 542] on button "Next" at bounding box center [852, 545] width 124 height 48
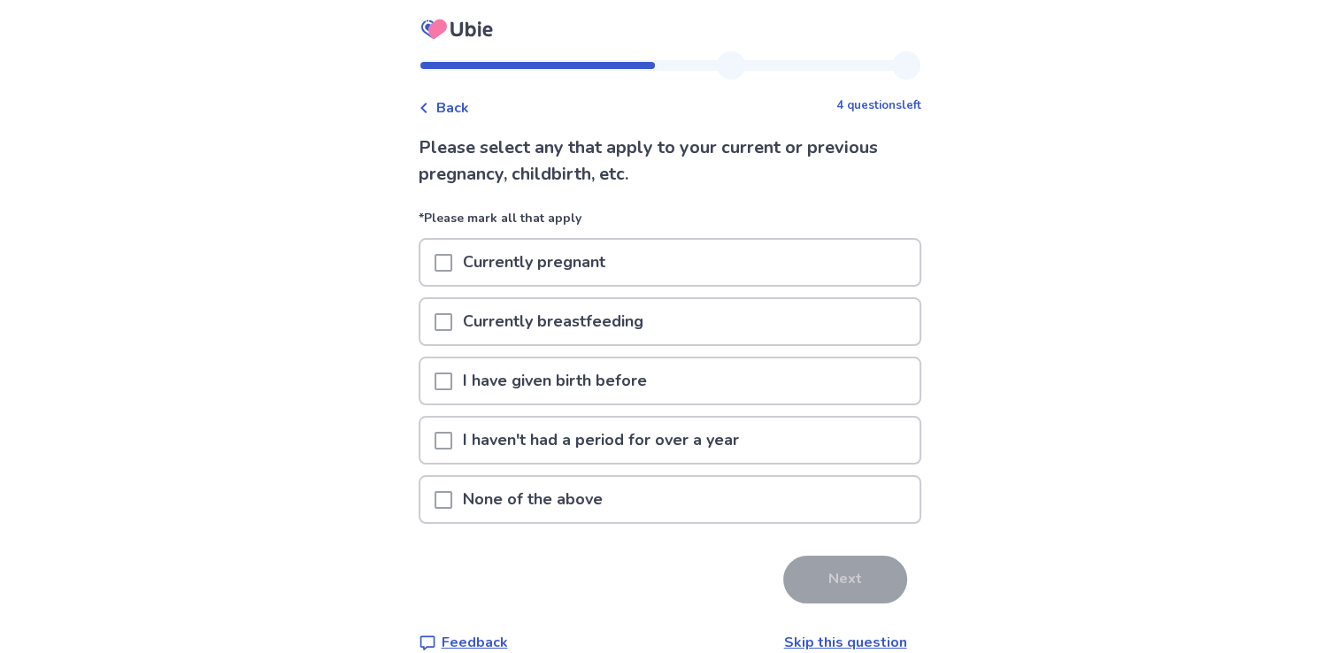
click at [452, 380] on span at bounding box center [444, 382] width 18 height 18
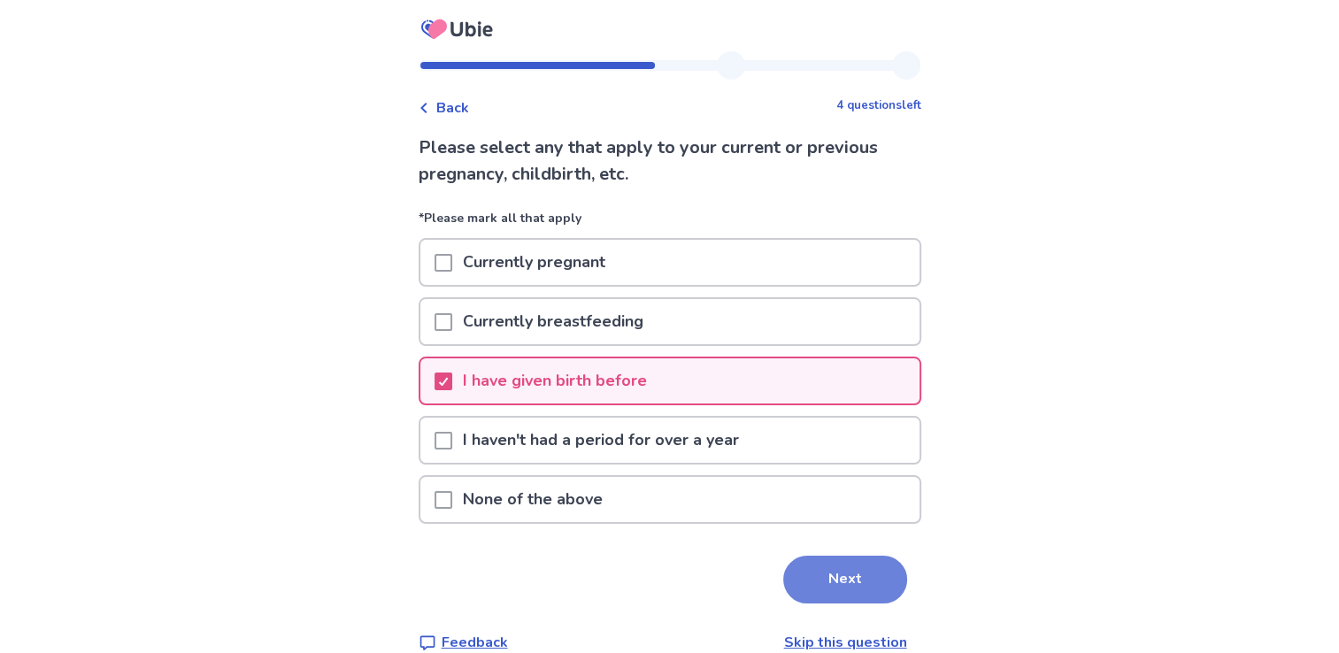
click at [837, 575] on button "Next" at bounding box center [845, 580] width 124 height 48
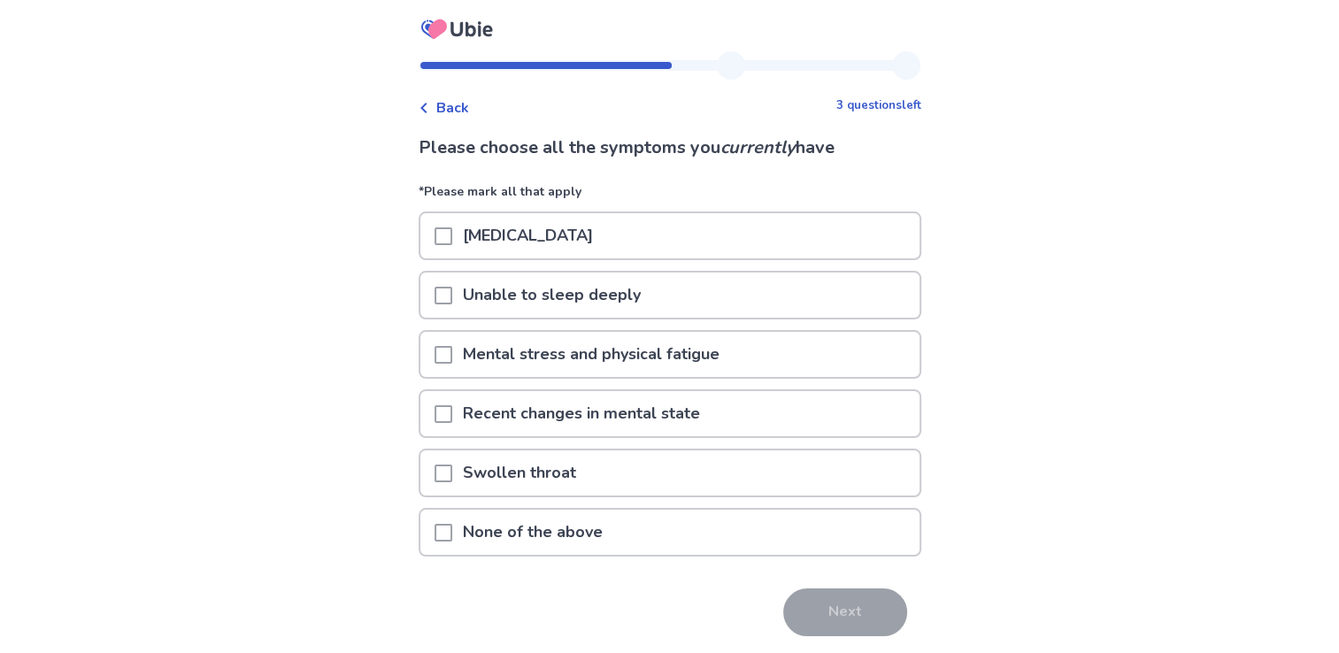
click at [446, 291] on span at bounding box center [444, 296] width 18 height 18
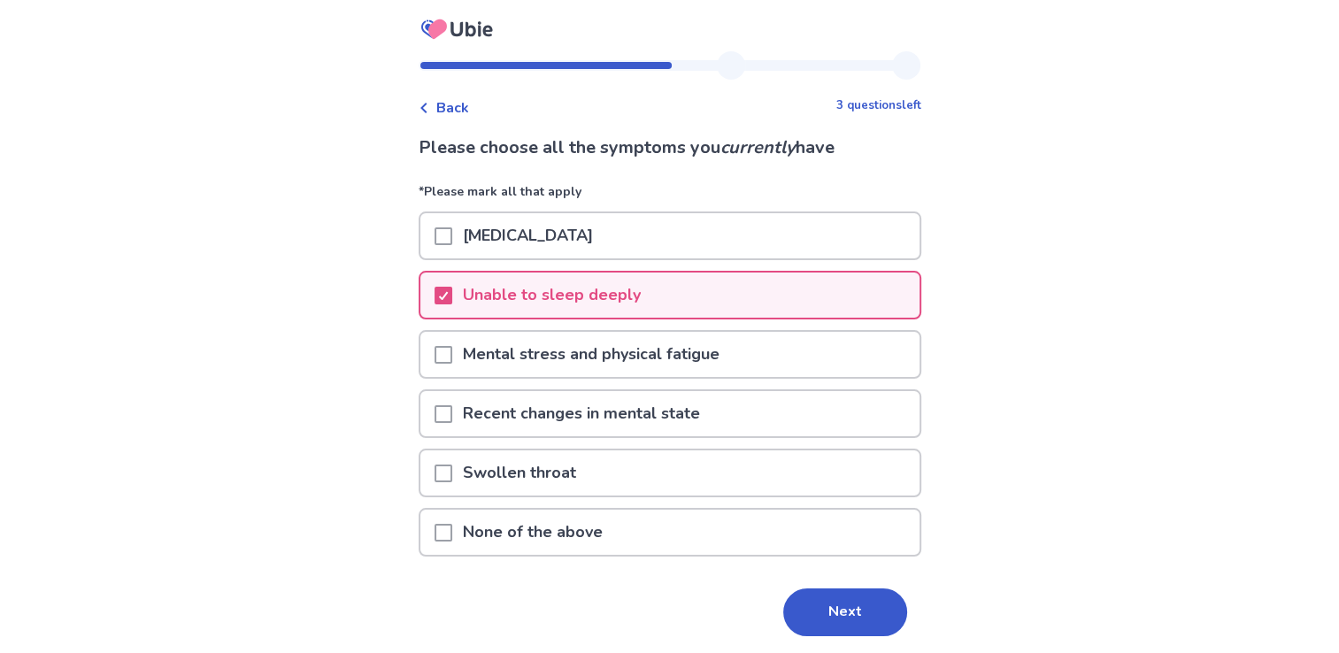
click at [452, 346] on span at bounding box center [444, 355] width 18 height 18
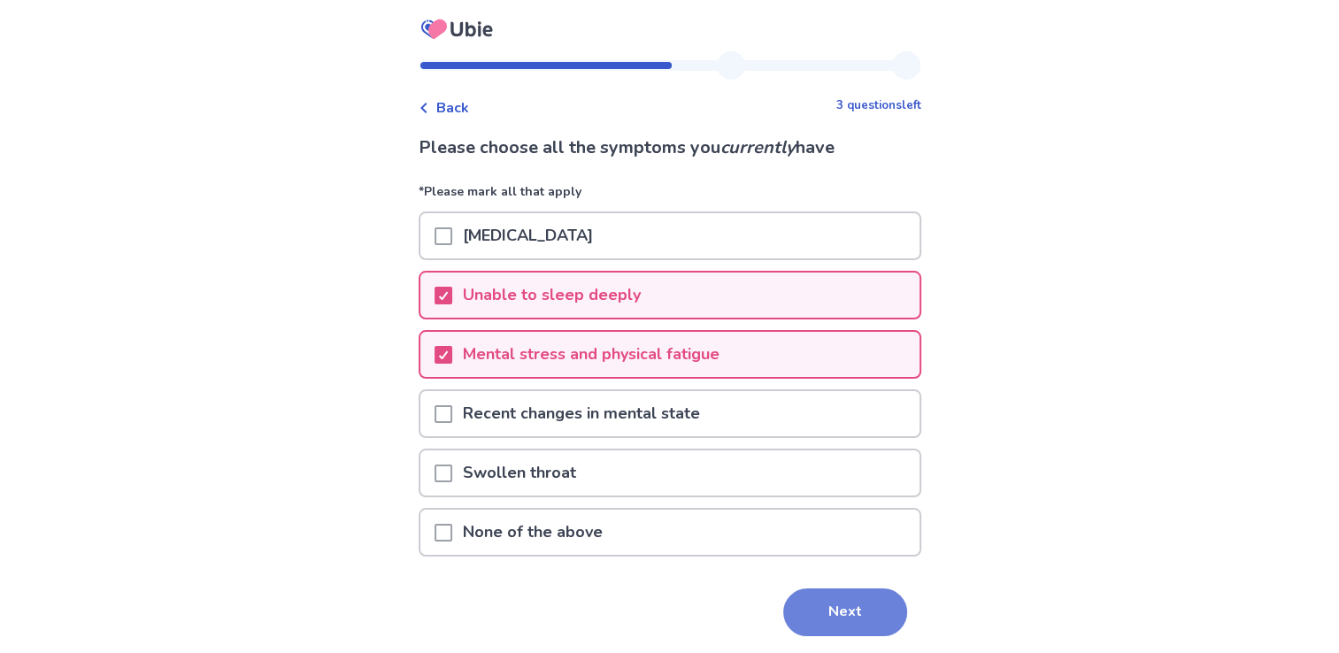
click at [853, 610] on button "Next" at bounding box center [845, 613] width 124 height 48
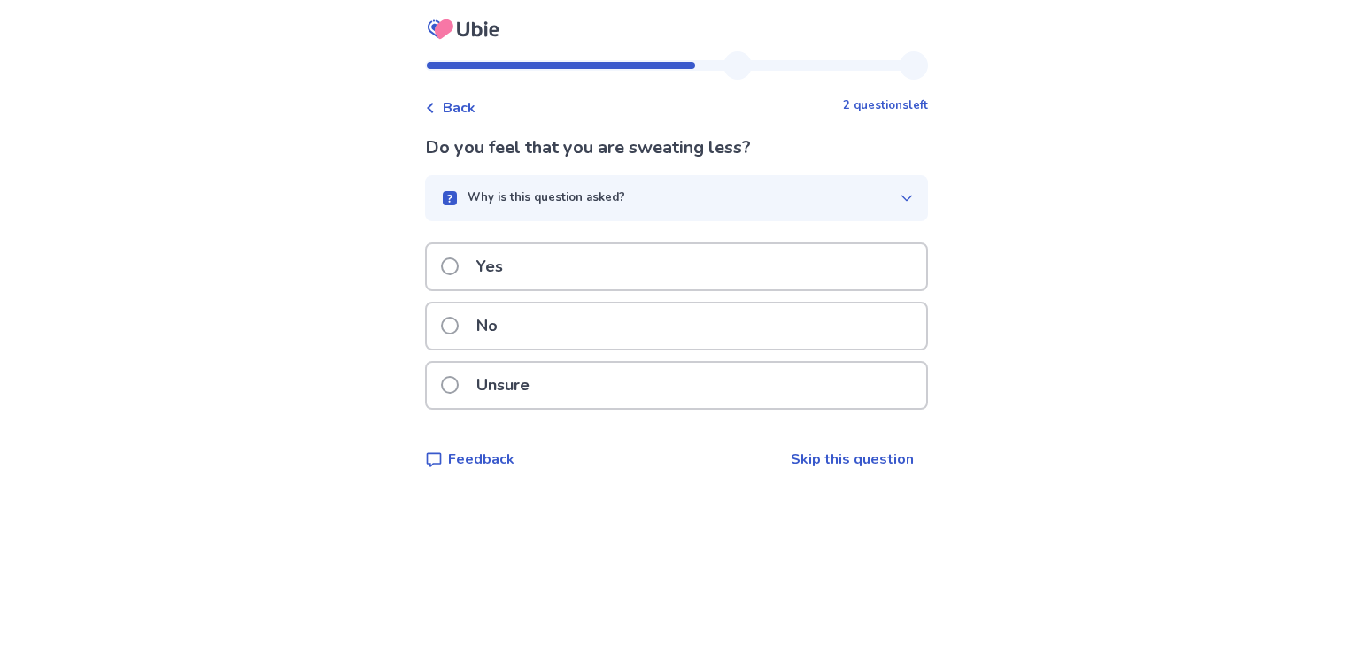
click at [457, 321] on span at bounding box center [450, 326] width 18 height 18
click at [459, 260] on span at bounding box center [450, 267] width 18 height 18
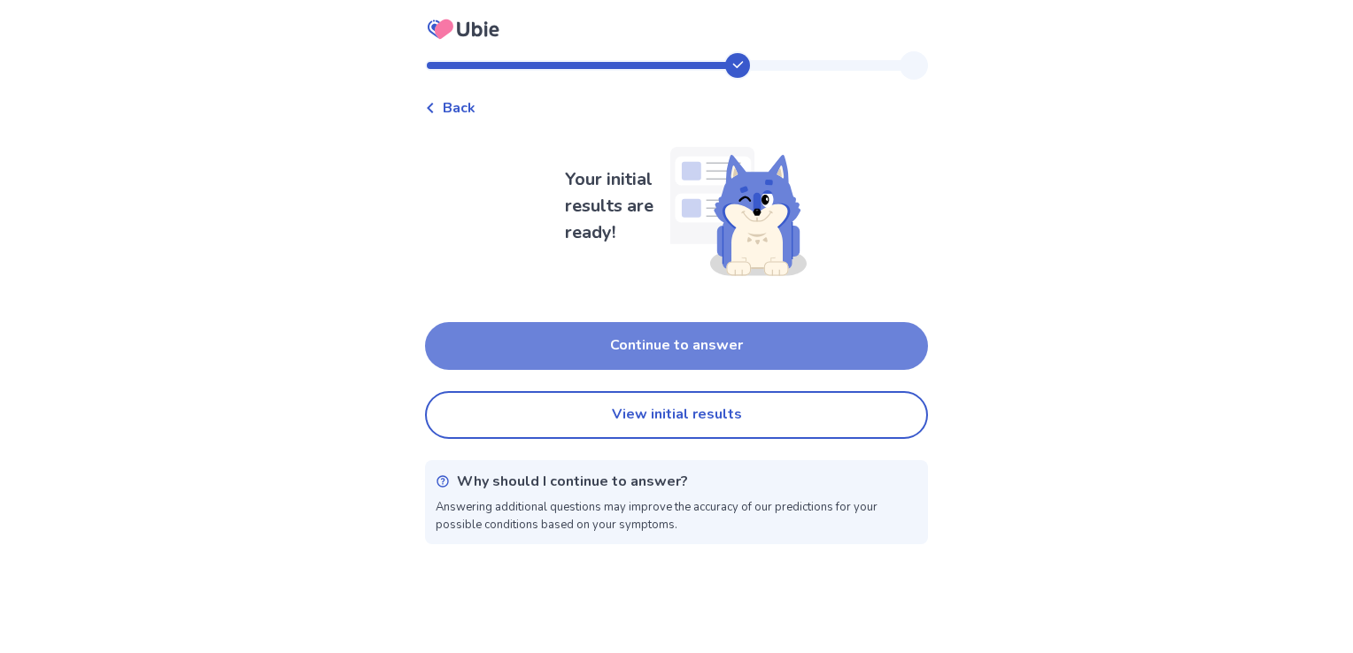
click at [705, 333] on button "Continue to answer" at bounding box center [676, 346] width 503 height 48
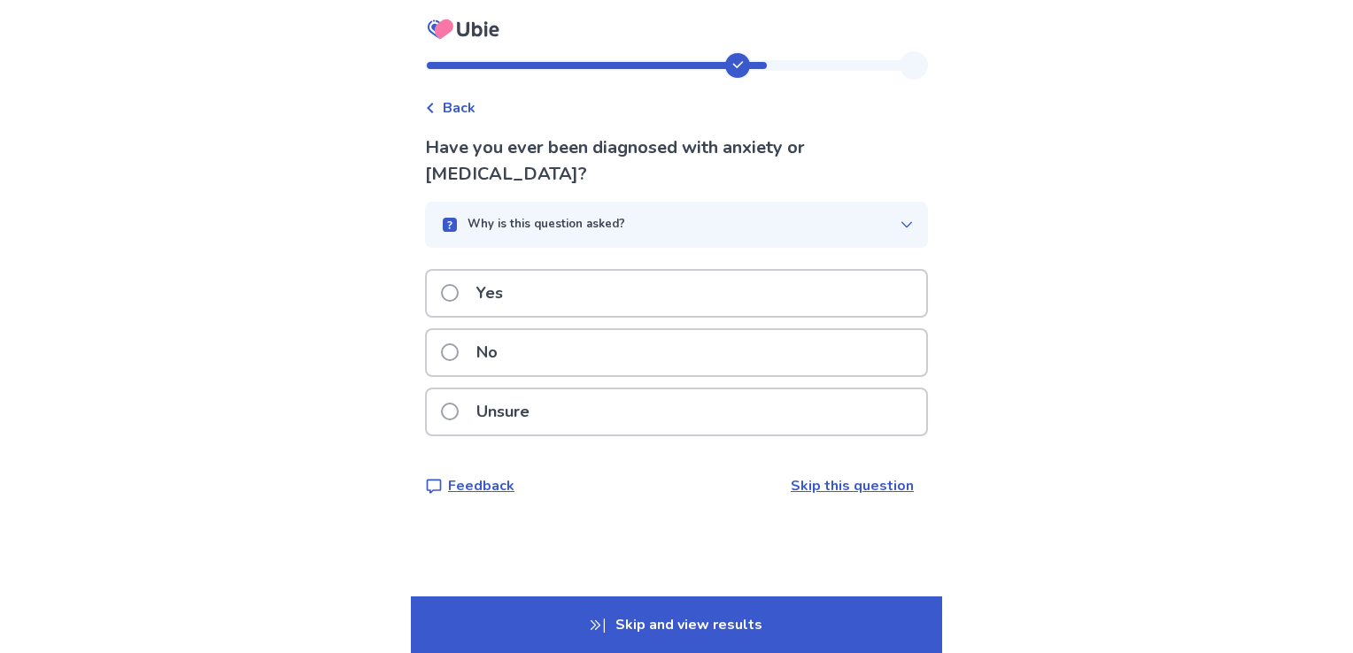
click at [459, 343] on span at bounding box center [450, 352] width 18 height 18
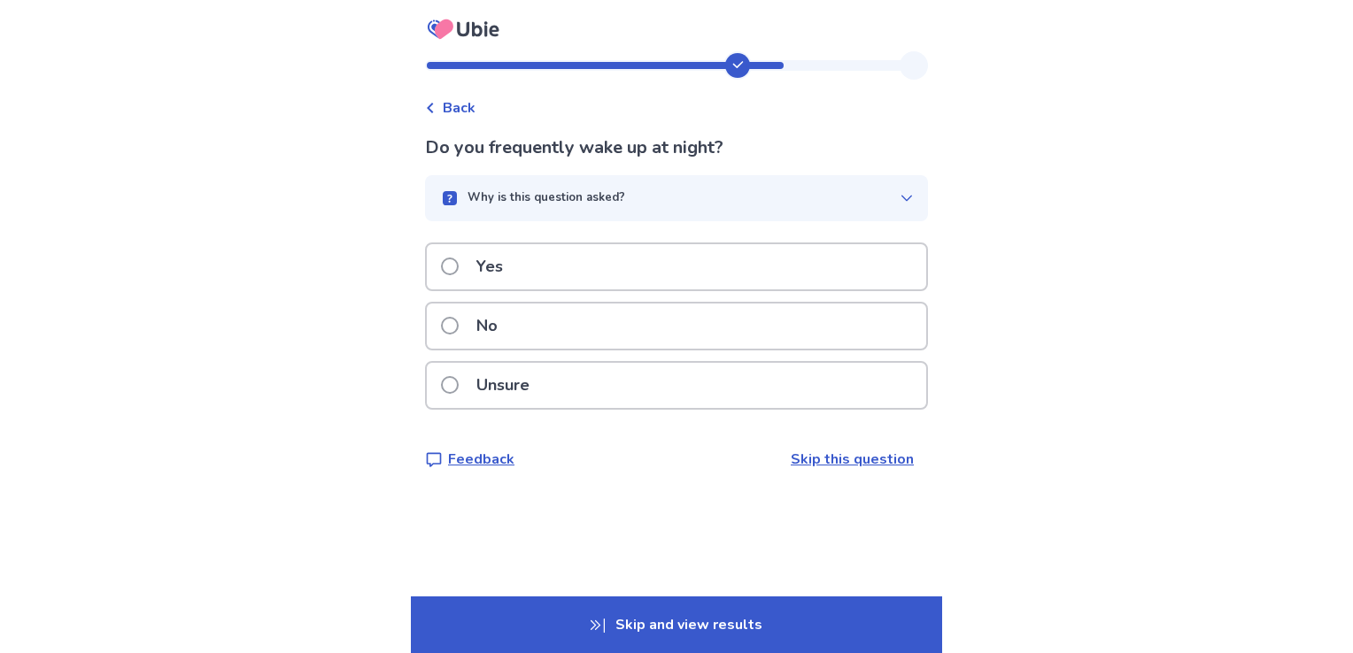
click at [471, 272] on label "Yes" at bounding box center [477, 266] width 73 height 45
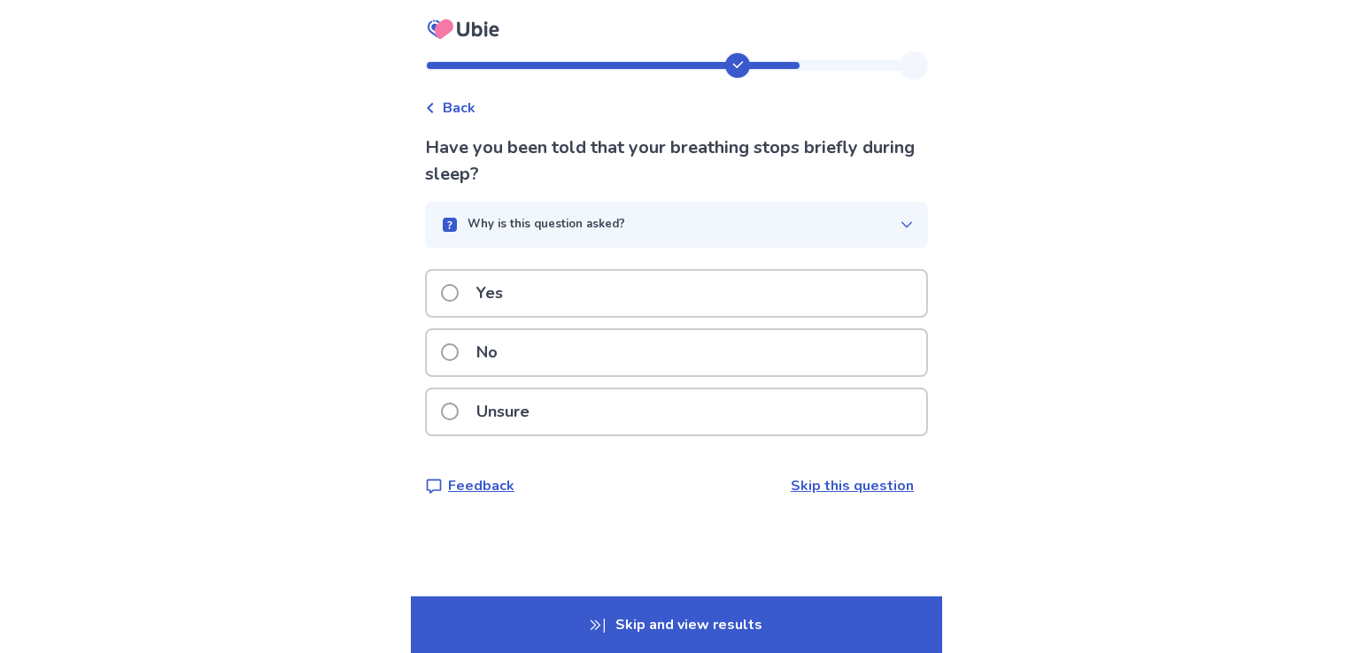
click at [459, 350] on span at bounding box center [450, 352] width 18 height 18
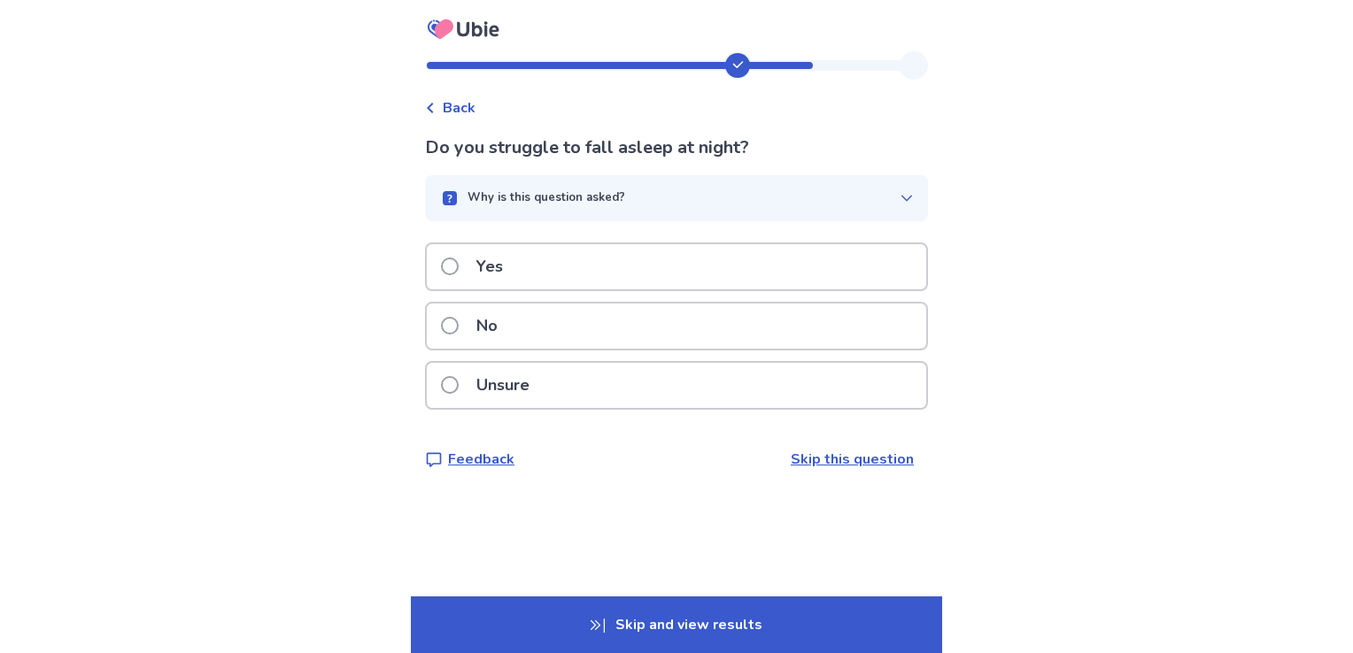
click at [468, 323] on label "No" at bounding box center [474, 326] width 67 height 45
click at [473, 318] on label "No" at bounding box center [474, 326] width 67 height 45
click at [454, 321] on span at bounding box center [450, 326] width 18 height 18
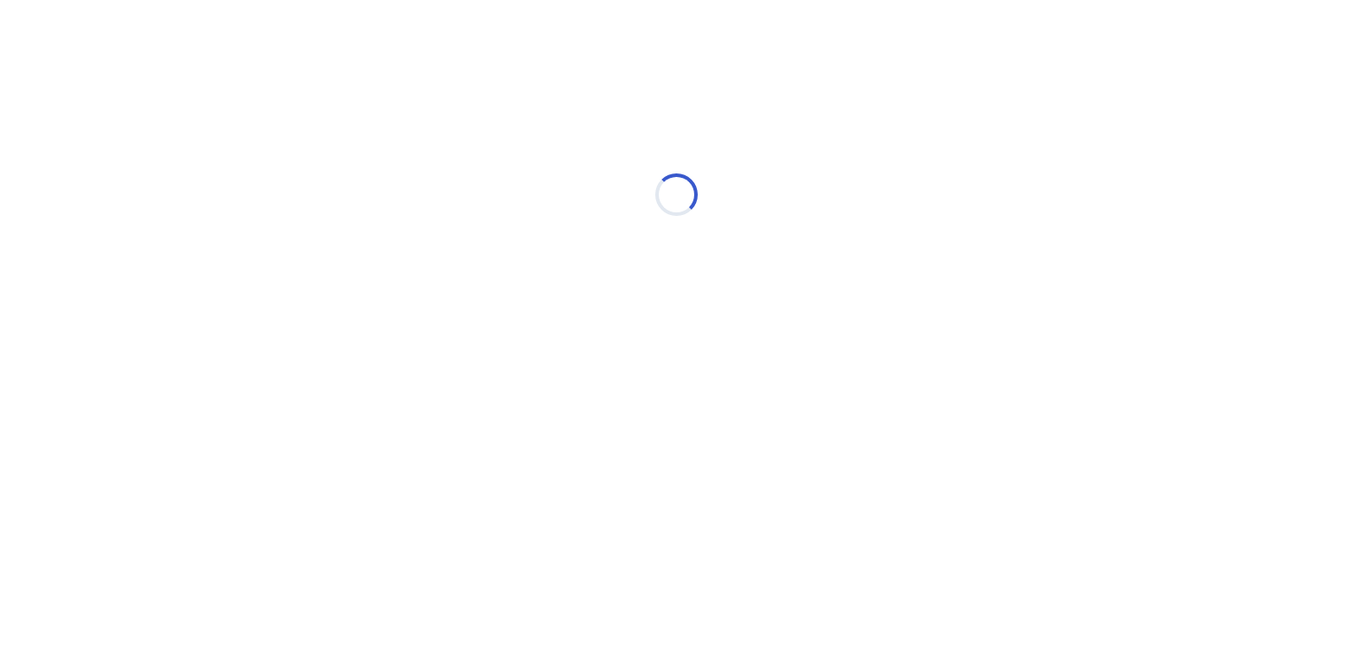
select select "*"
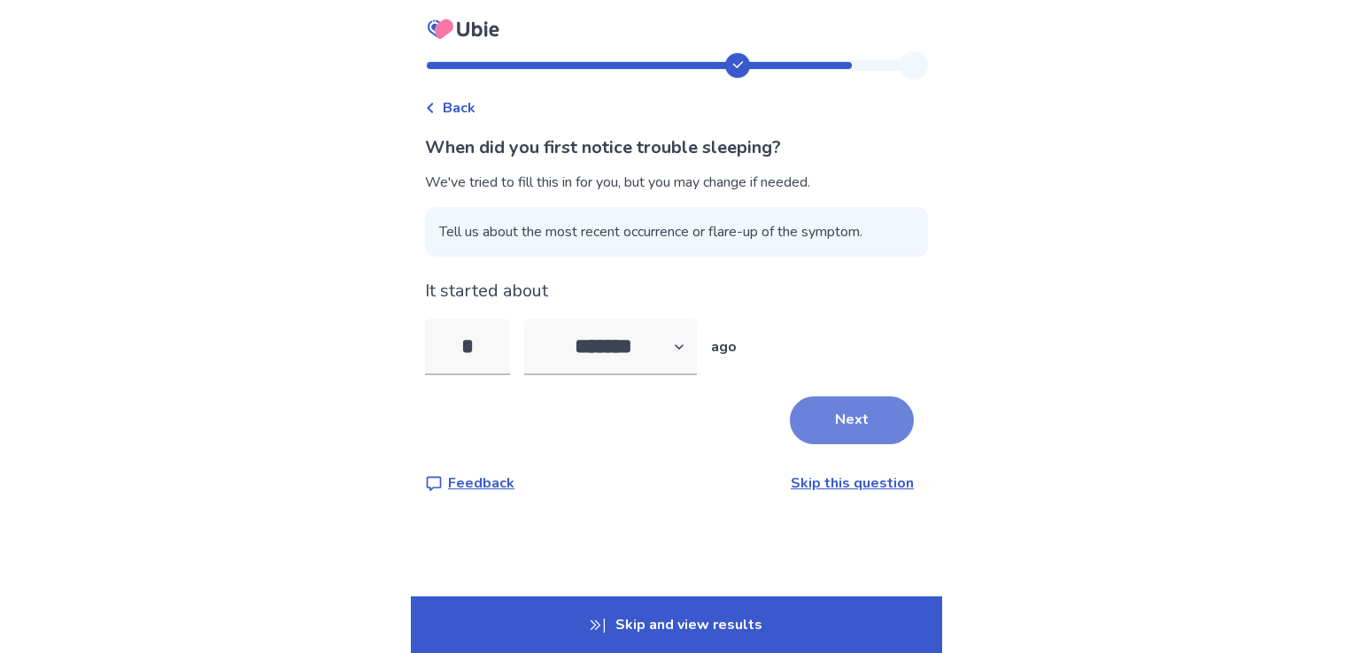
click at [828, 409] on button "Next" at bounding box center [852, 421] width 124 height 48
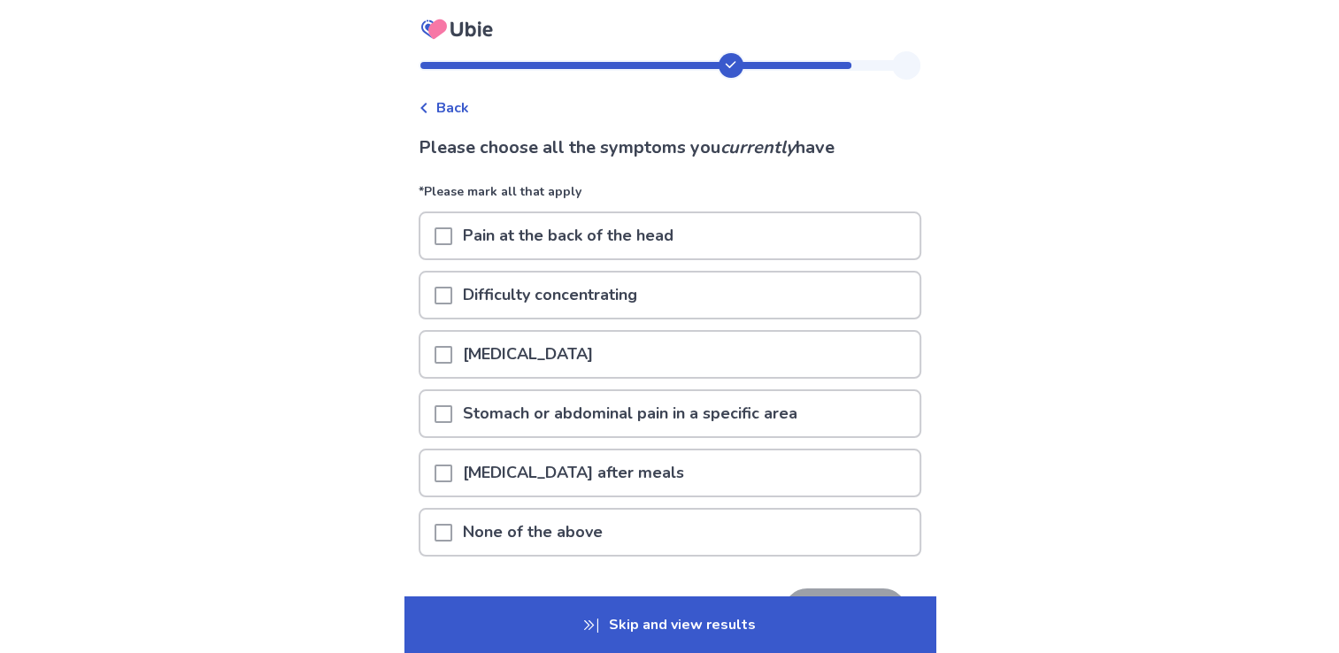
click at [452, 291] on span at bounding box center [444, 296] width 18 height 18
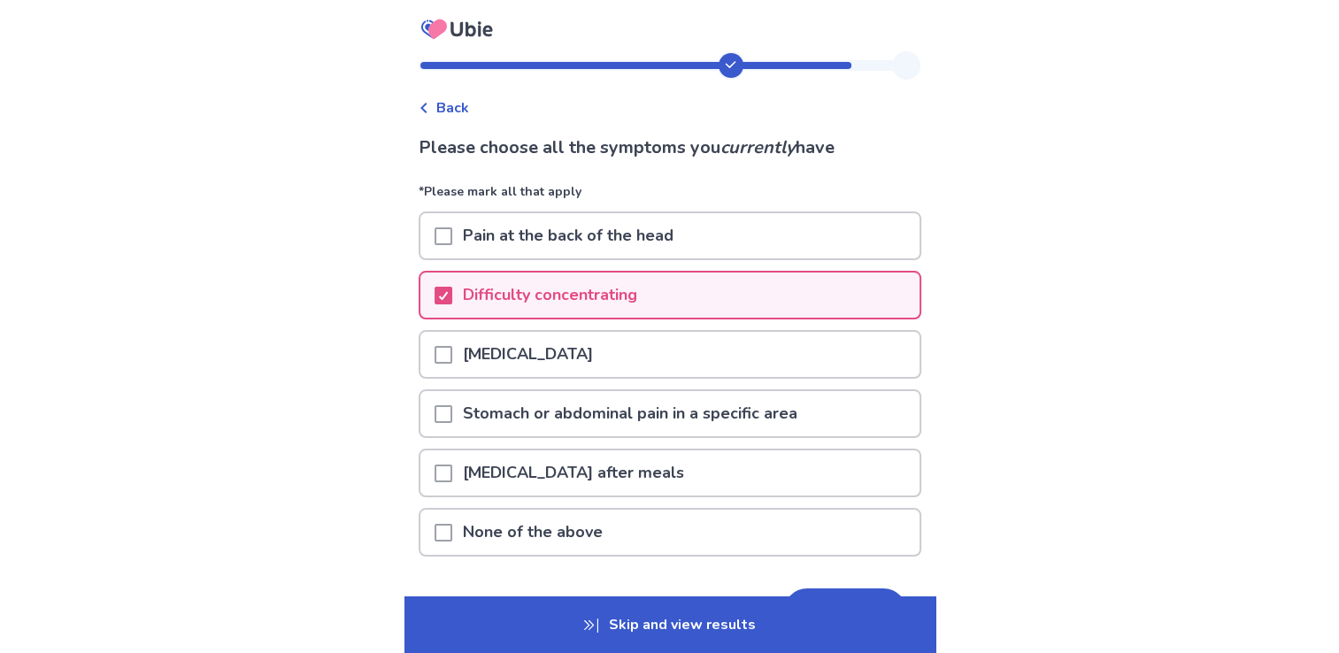
scroll to position [89, 0]
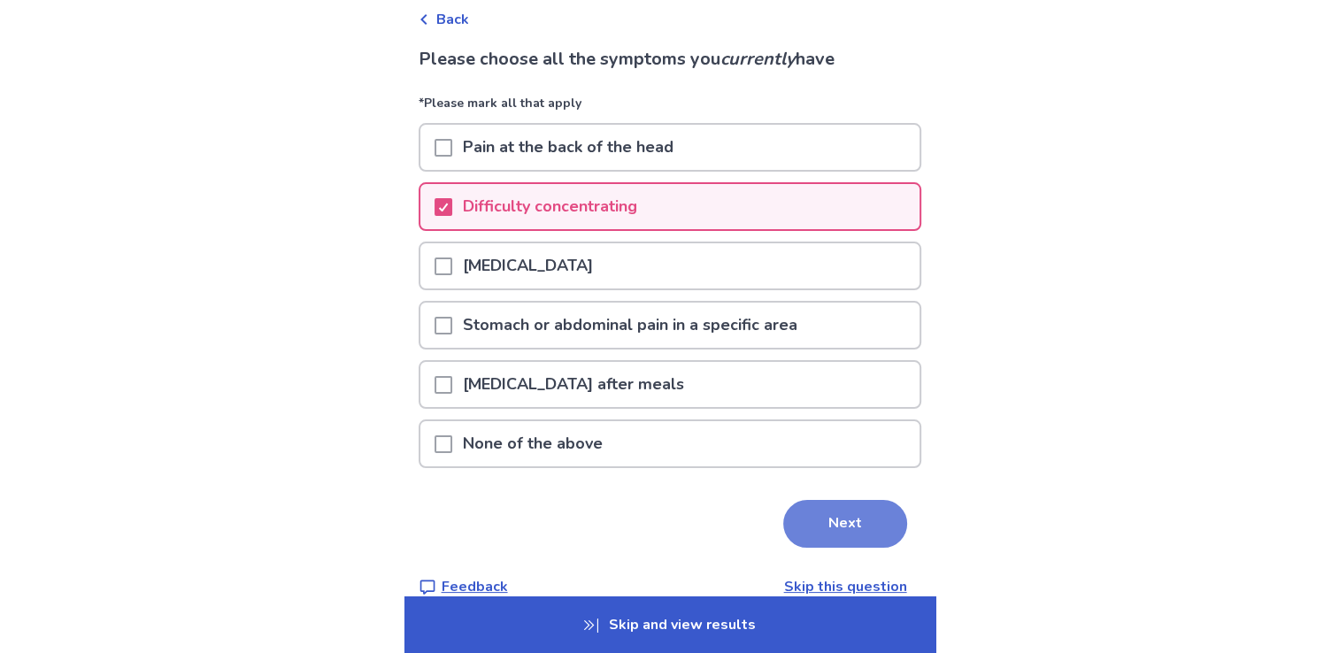
click at [857, 520] on button "Next" at bounding box center [845, 524] width 124 height 48
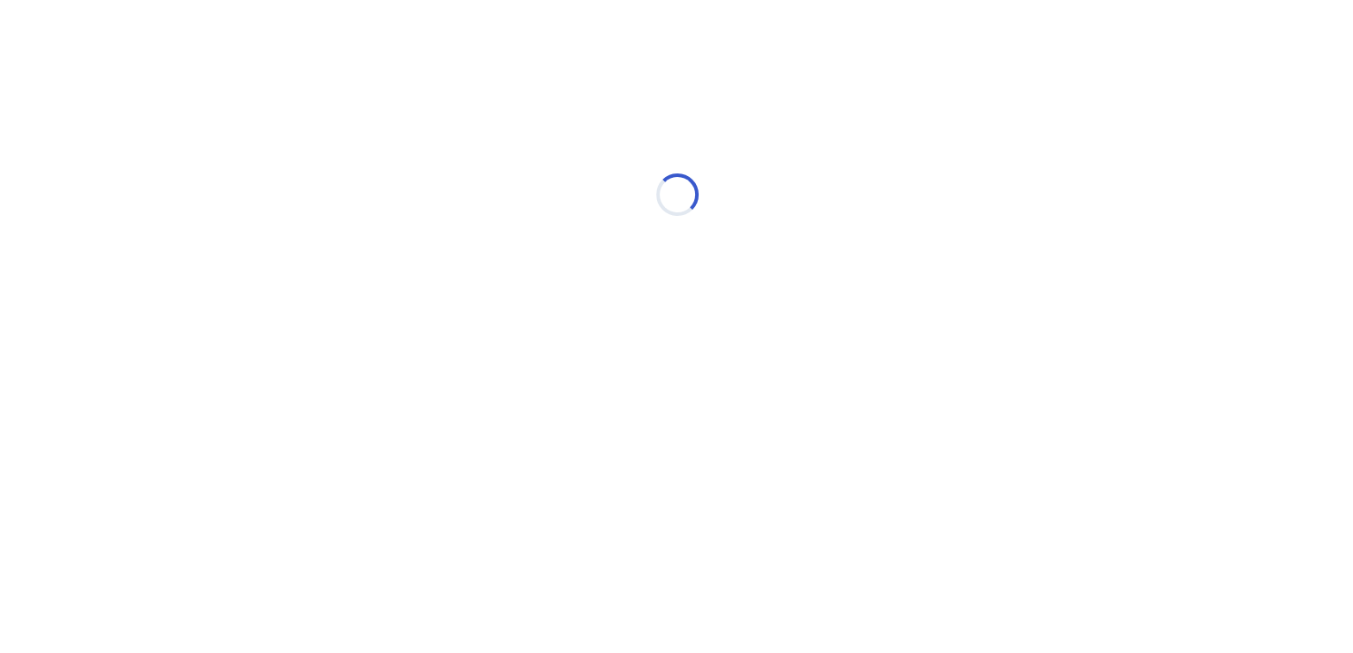
scroll to position [0, 0]
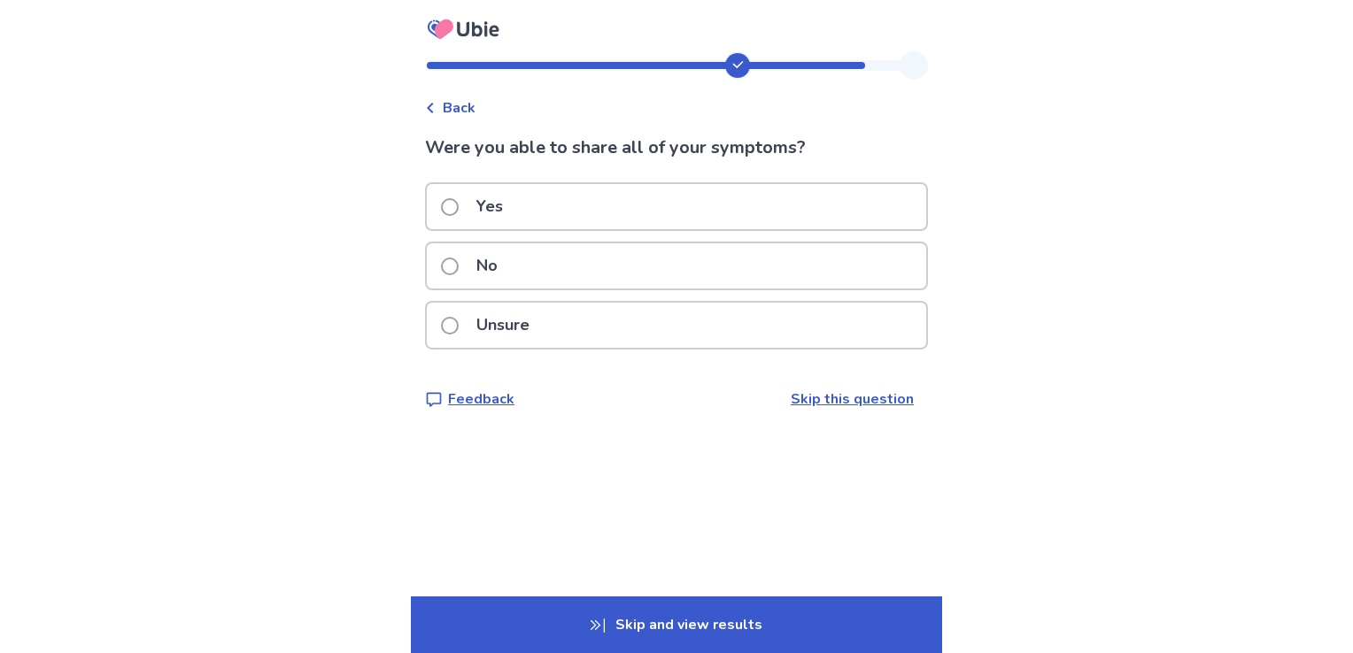
click at [665, 618] on p "Skip and view results" at bounding box center [676, 625] width 531 height 57
